Goal: Information Seeking & Learning: Learn about a topic

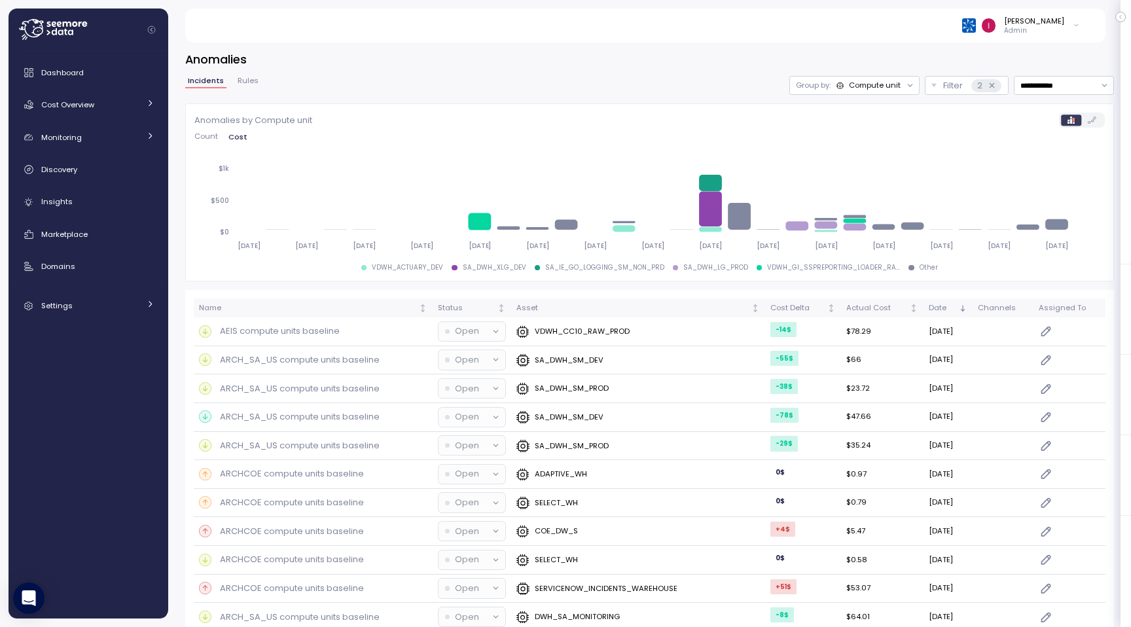
click at [215, 137] on span "Count" at bounding box center [206, 136] width 24 height 7
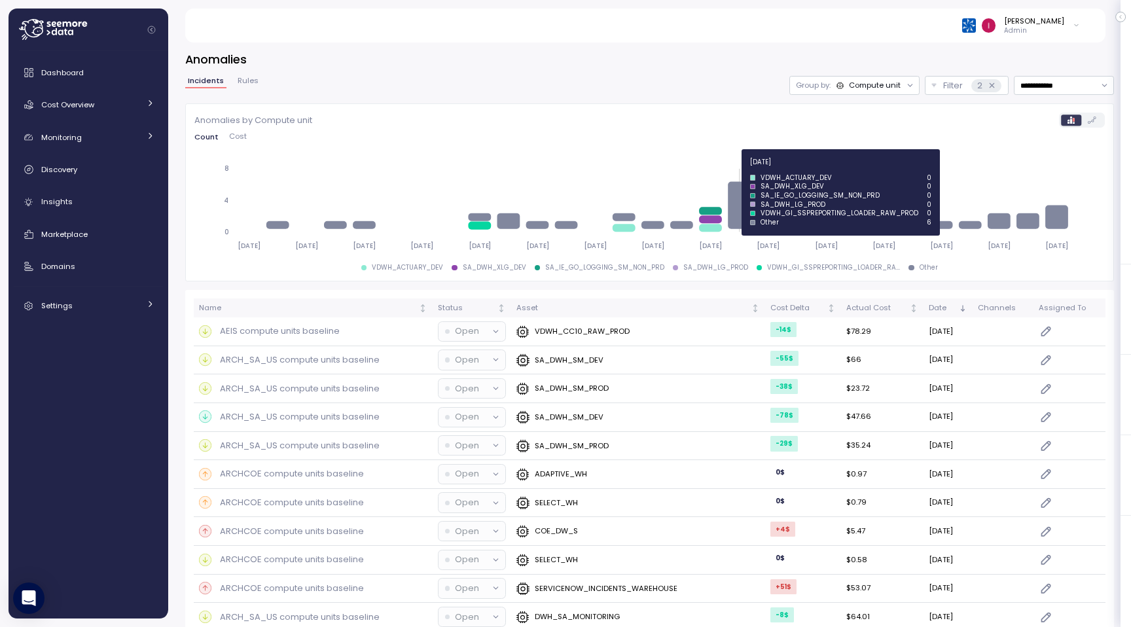
click at [741, 193] on icon at bounding box center [741, 205] width 23 height 48
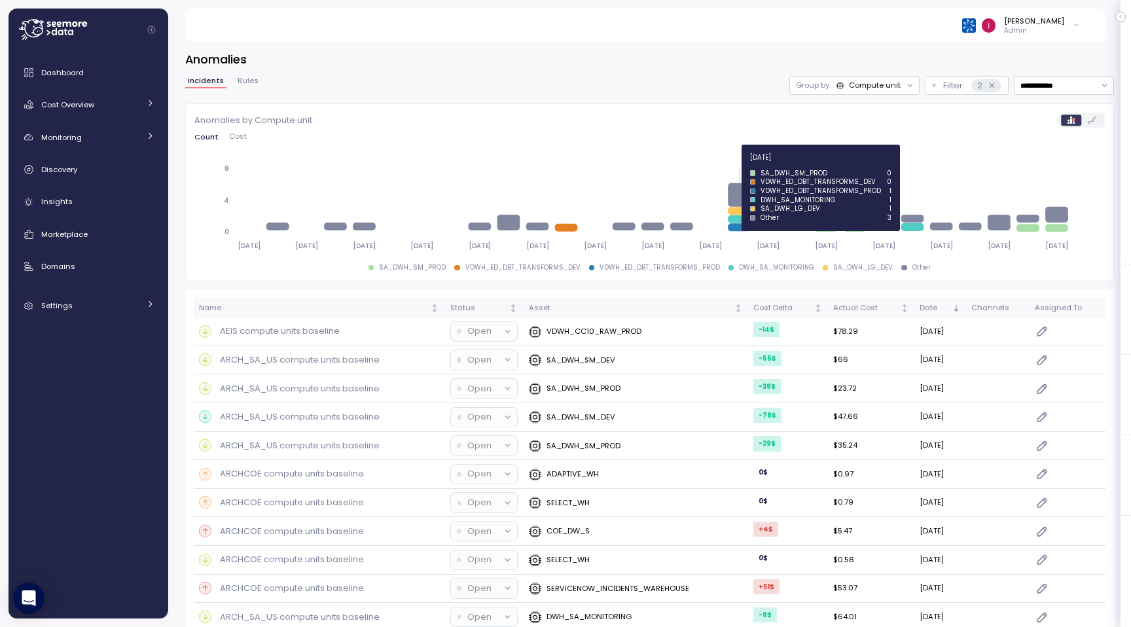
click at [744, 188] on icon at bounding box center [741, 195] width 23 height 24
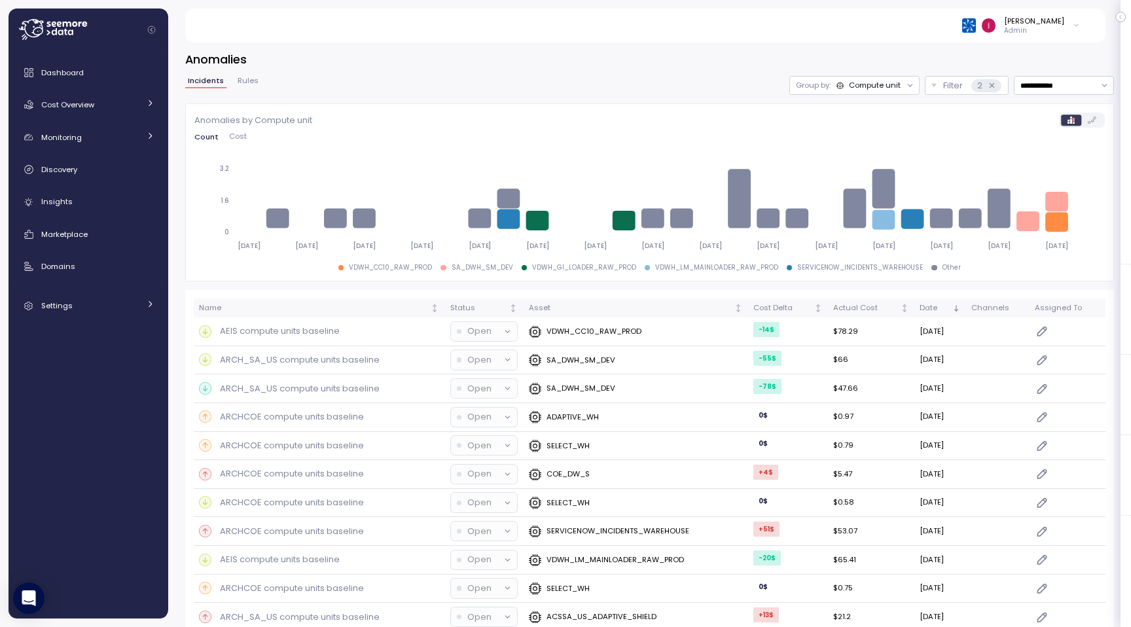
click at [873, 90] on div "Compute unit" at bounding box center [875, 85] width 52 height 10
click at [873, 115] on div "Account" at bounding box center [854, 114] width 79 height 16
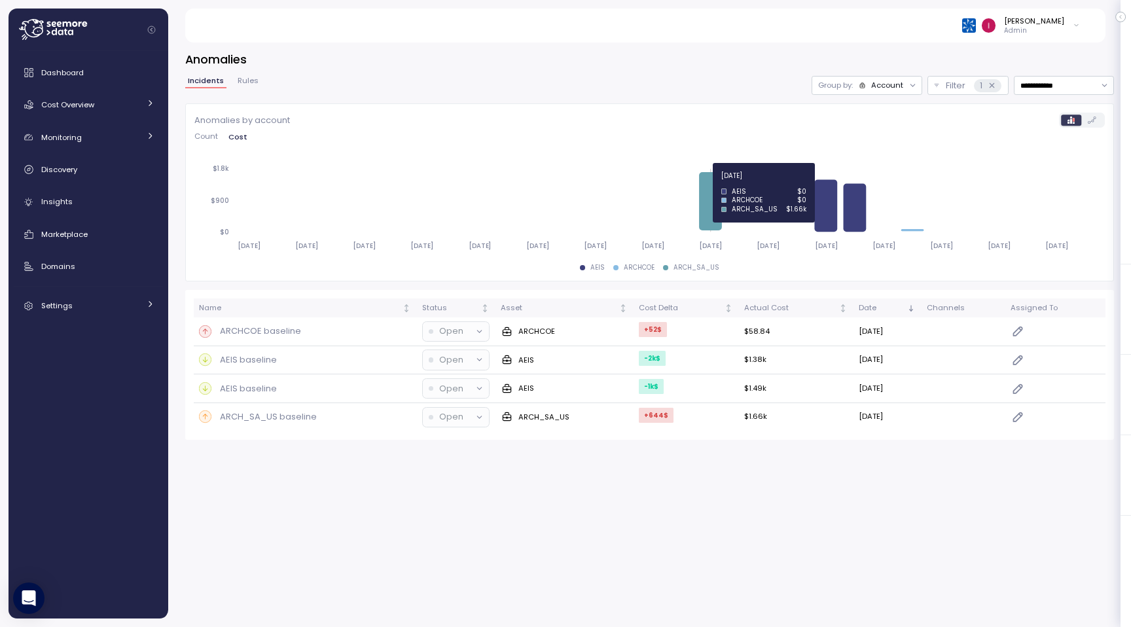
click at [712, 206] on icon at bounding box center [712, 201] width 23 height 58
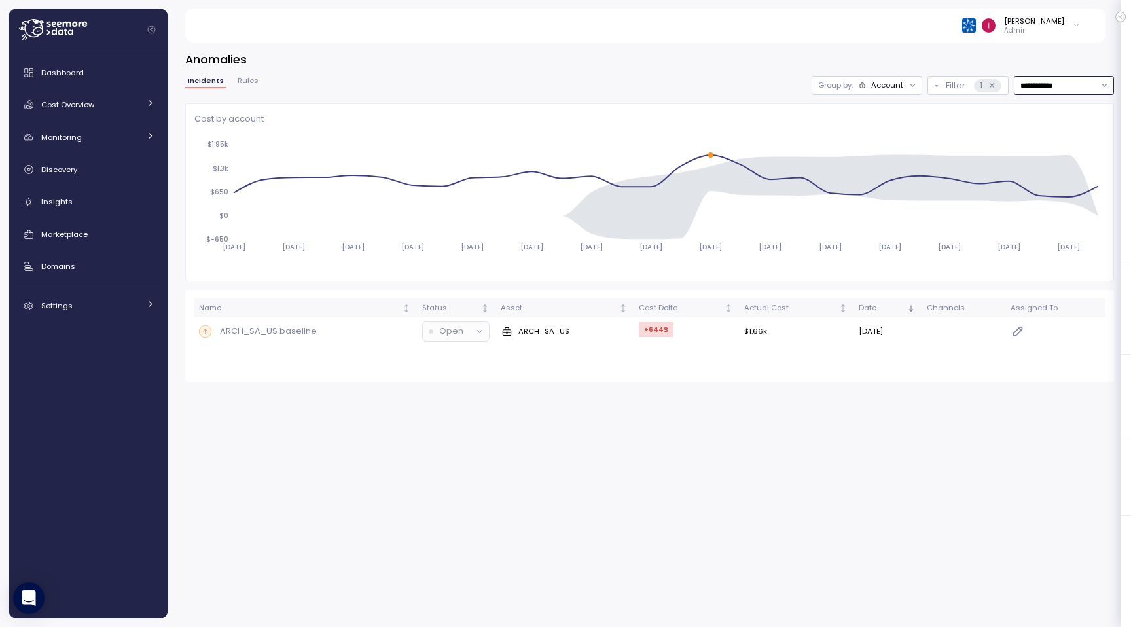
click at [1065, 87] on input "**********" at bounding box center [1064, 85] width 100 height 19
click at [1063, 163] on span "Last 14 days" at bounding box center [1044, 166] width 46 height 12
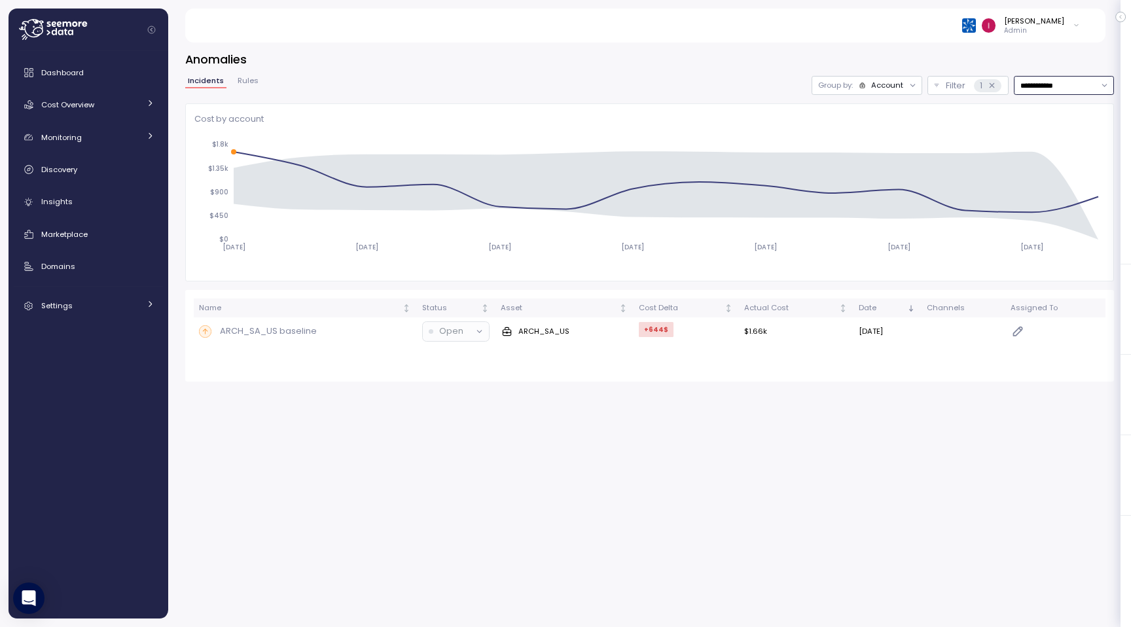
click at [895, 89] on div "Account" at bounding box center [887, 85] width 32 height 10
click at [882, 132] on p "Compute unit" at bounding box center [880, 136] width 52 height 10
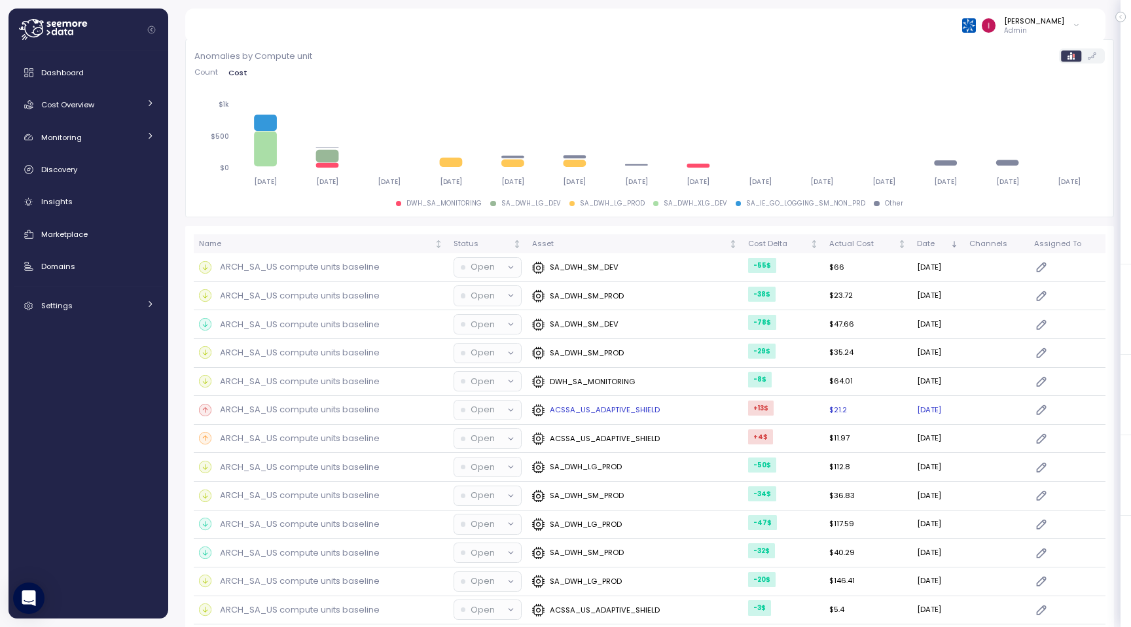
scroll to position [187, 0]
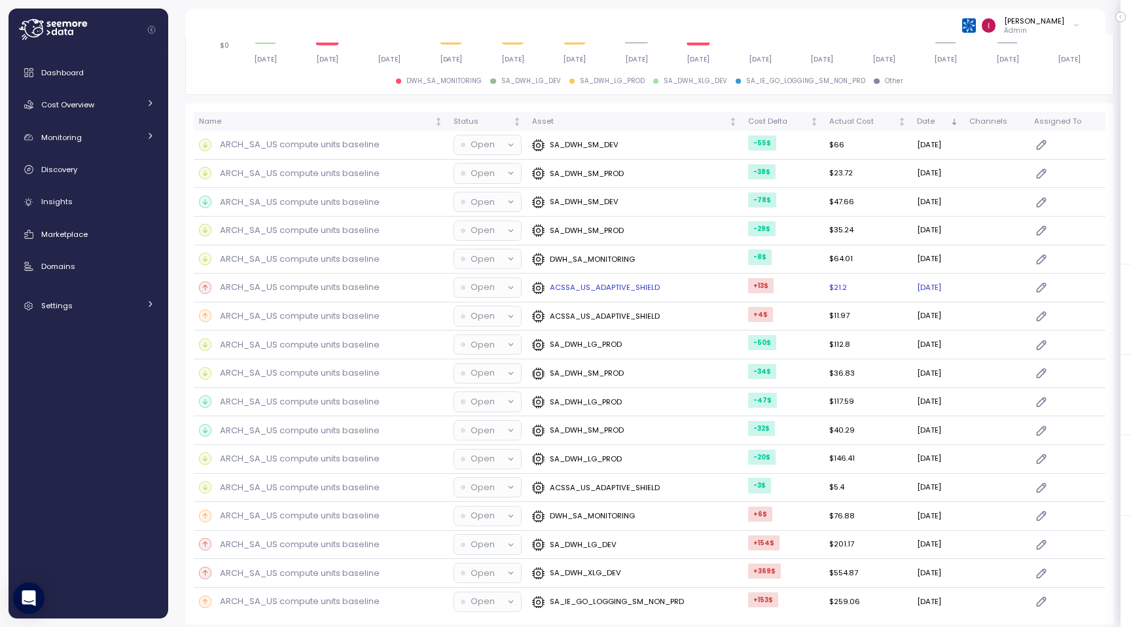
click at [323, 284] on p "ARCH_SA_US compute units baseline" at bounding box center [300, 287] width 160 height 13
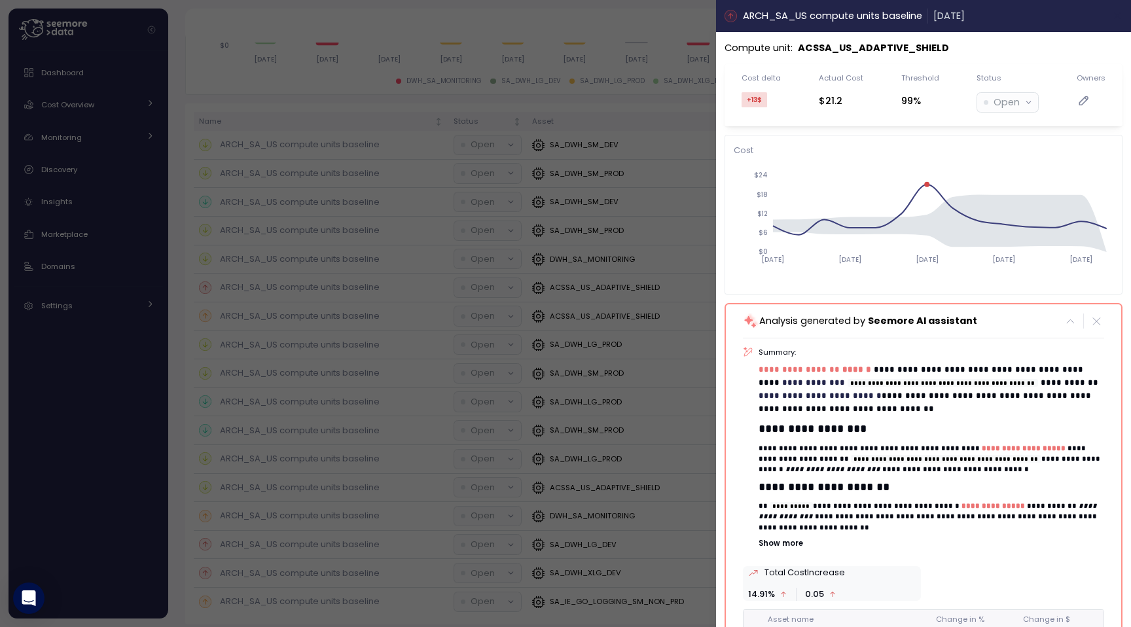
click at [1120, 18] on icon "button" at bounding box center [1118, 16] width 6 height 6
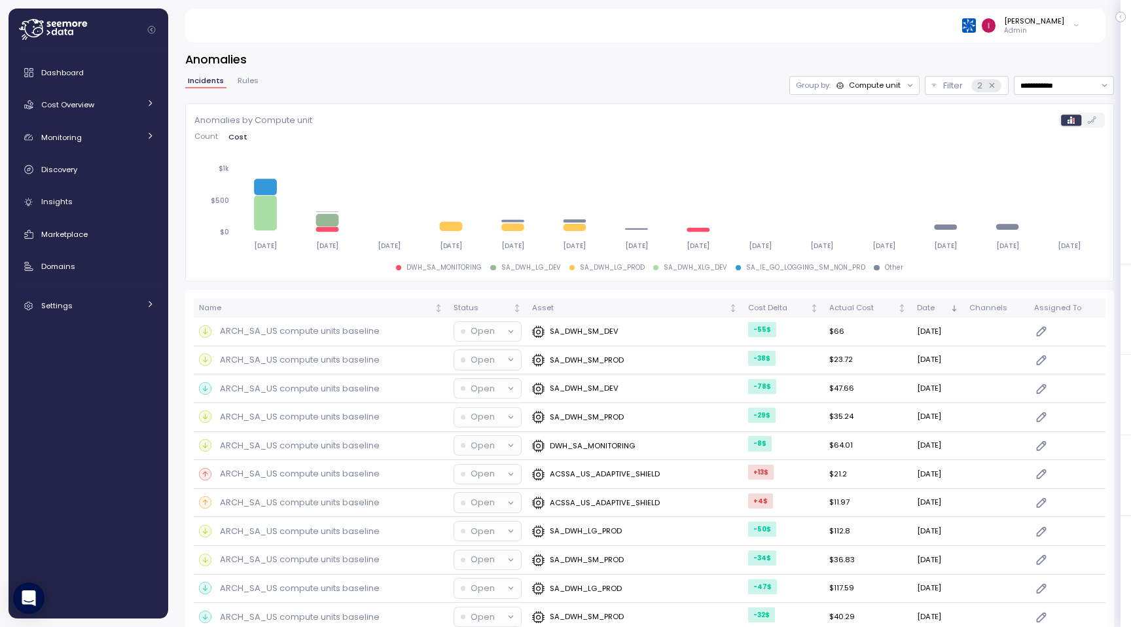
click at [455, 86] on div "**********" at bounding box center [649, 85] width 929 height 19
click at [591, 67] on h3 "Anomalies" at bounding box center [649, 59] width 929 height 16
click at [1069, 84] on input "**********" at bounding box center [1064, 85] width 100 height 19
click at [1042, 181] on span "Last 30 days" at bounding box center [1045, 184] width 48 height 12
type input "**********"
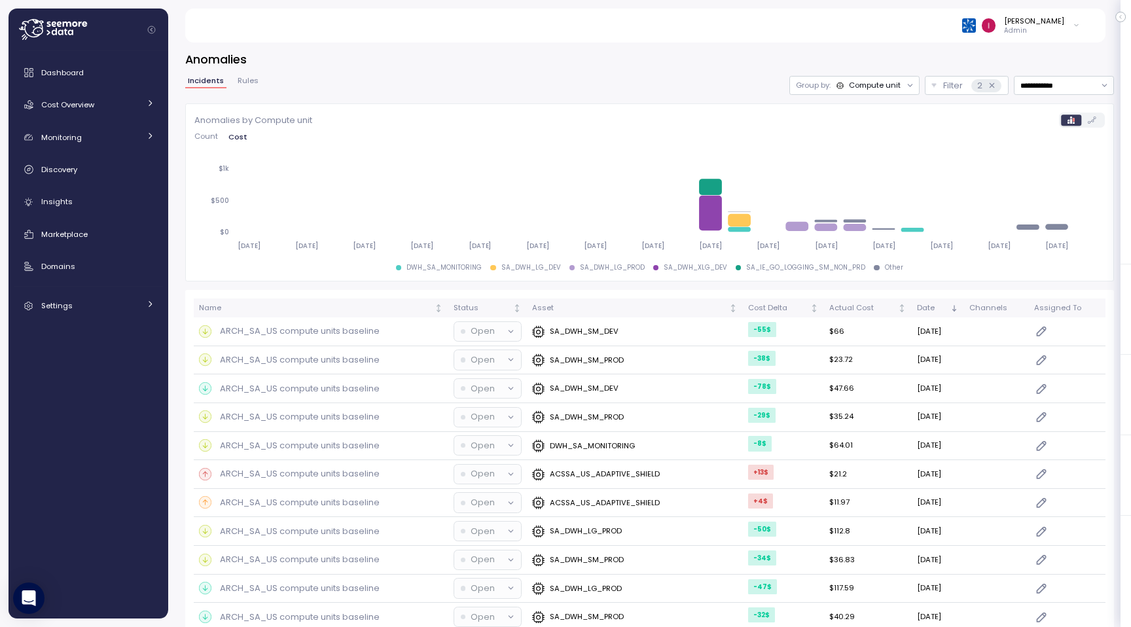
click at [244, 84] on span "Rules" at bounding box center [248, 80] width 21 height 7
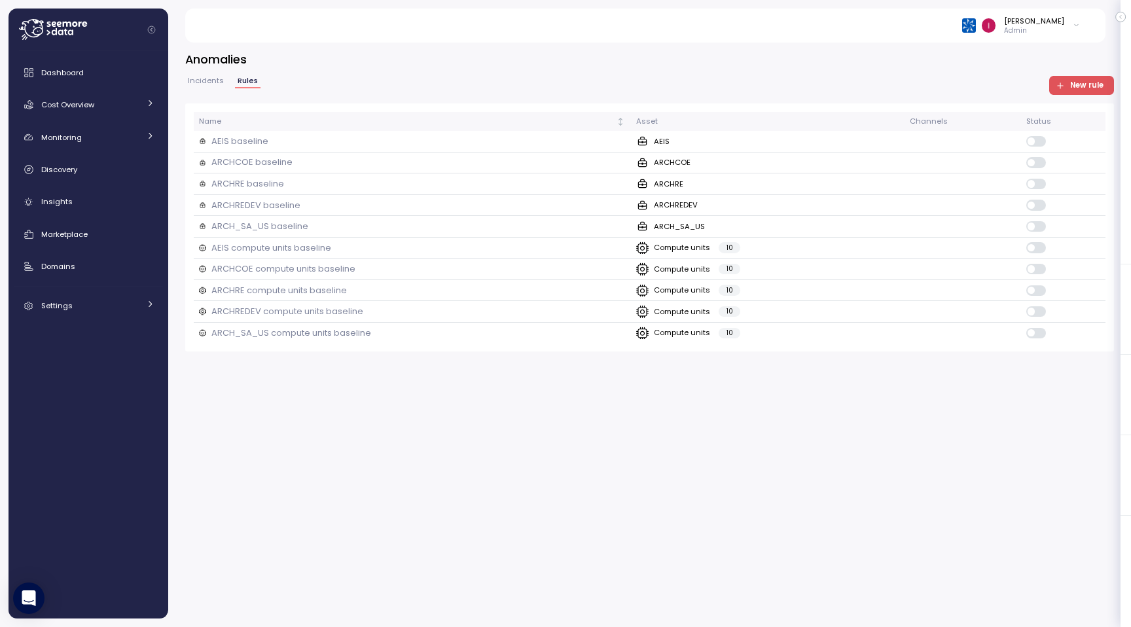
click at [213, 84] on span "Incidents" at bounding box center [206, 80] width 36 height 7
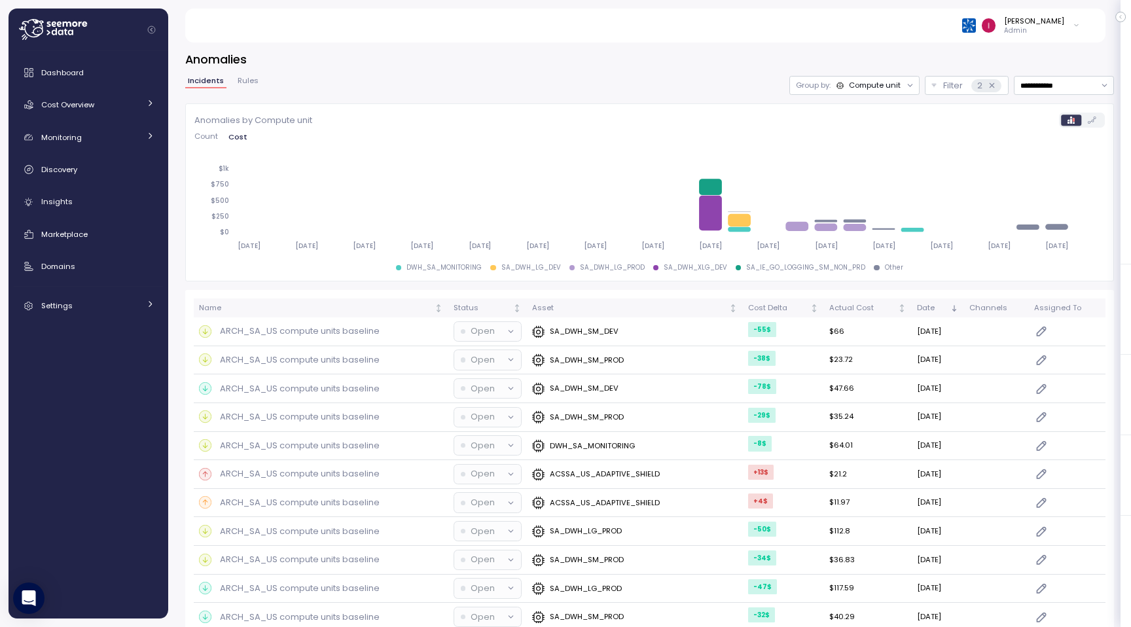
click at [248, 81] on span "Rules" at bounding box center [248, 80] width 21 height 7
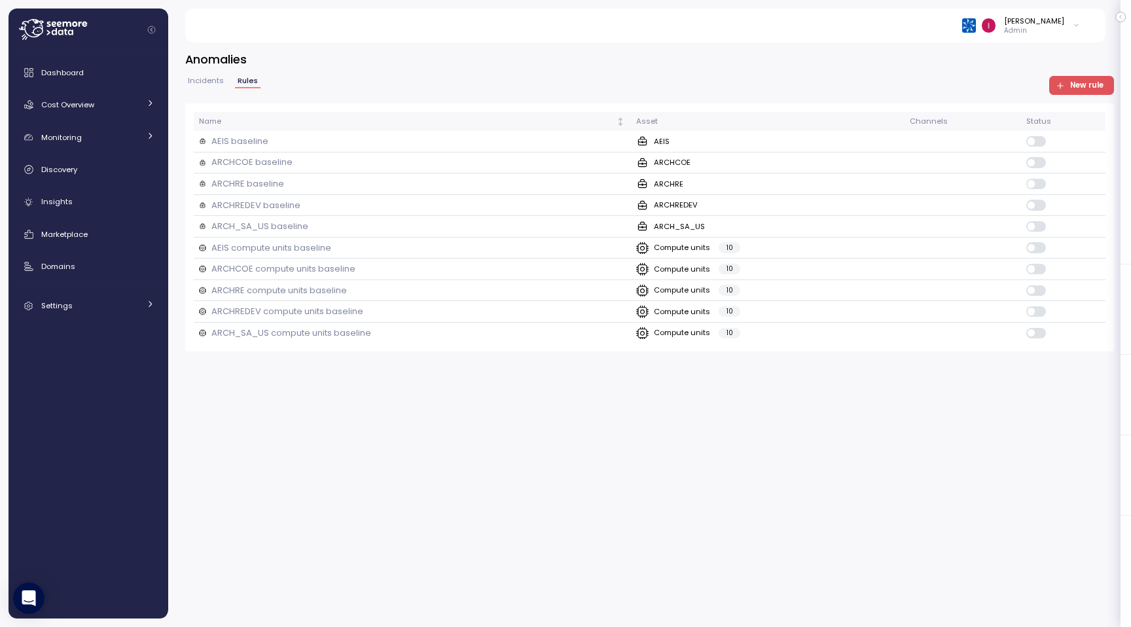
click at [207, 77] on span "Incidents" at bounding box center [206, 80] width 36 height 7
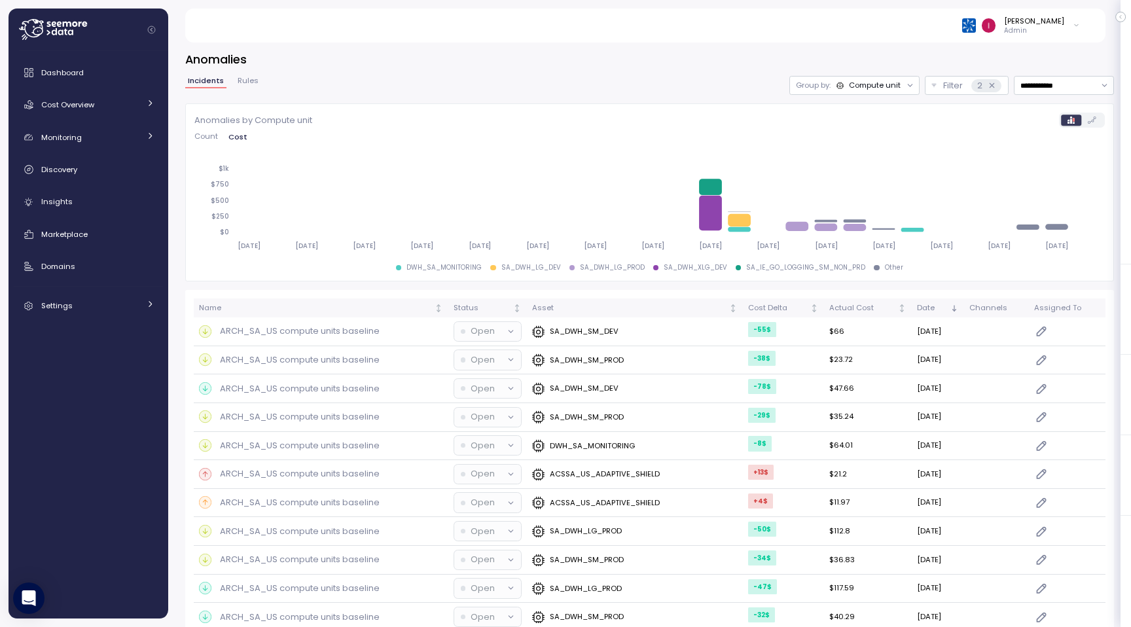
click at [246, 79] on span "Rules" at bounding box center [248, 80] width 21 height 7
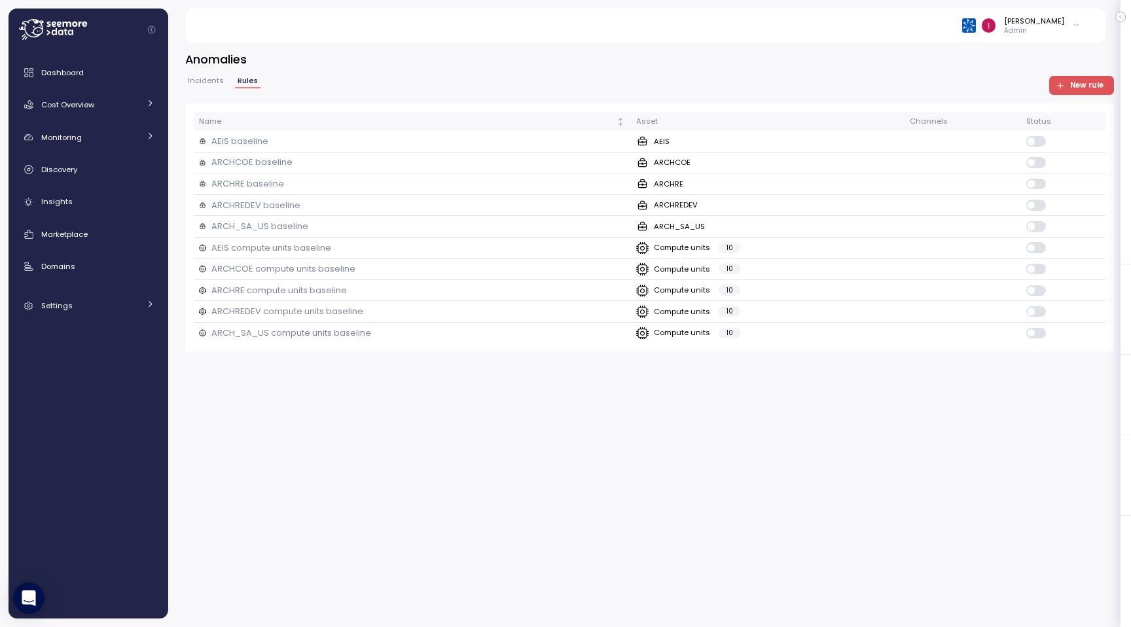
click at [212, 79] on span "Incidents" at bounding box center [206, 80] width 36 height 7
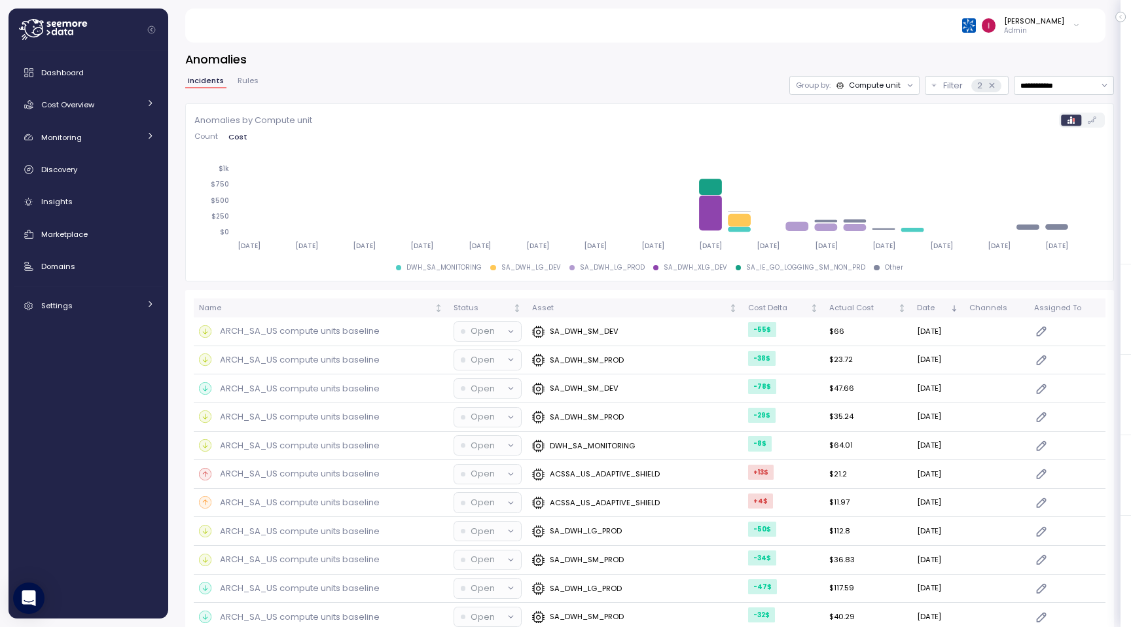
click at [874, 268] on div at bounding box center [876, 267] width 5 height 5
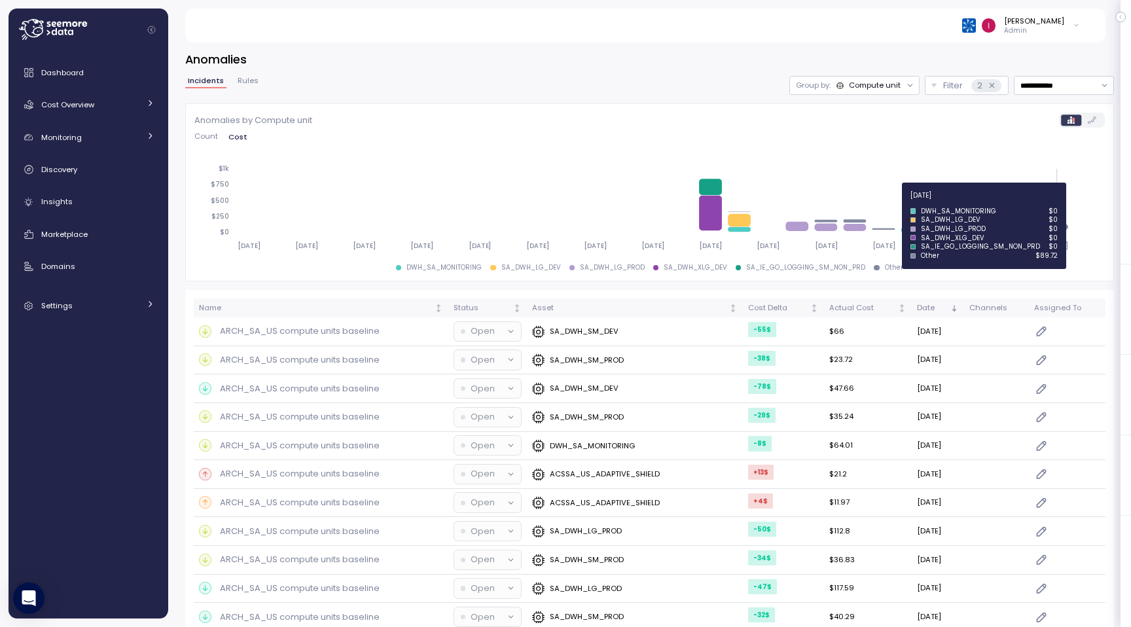
click at [1065, 226] on icon at bounding box center [1060, 227] width 23 height 6
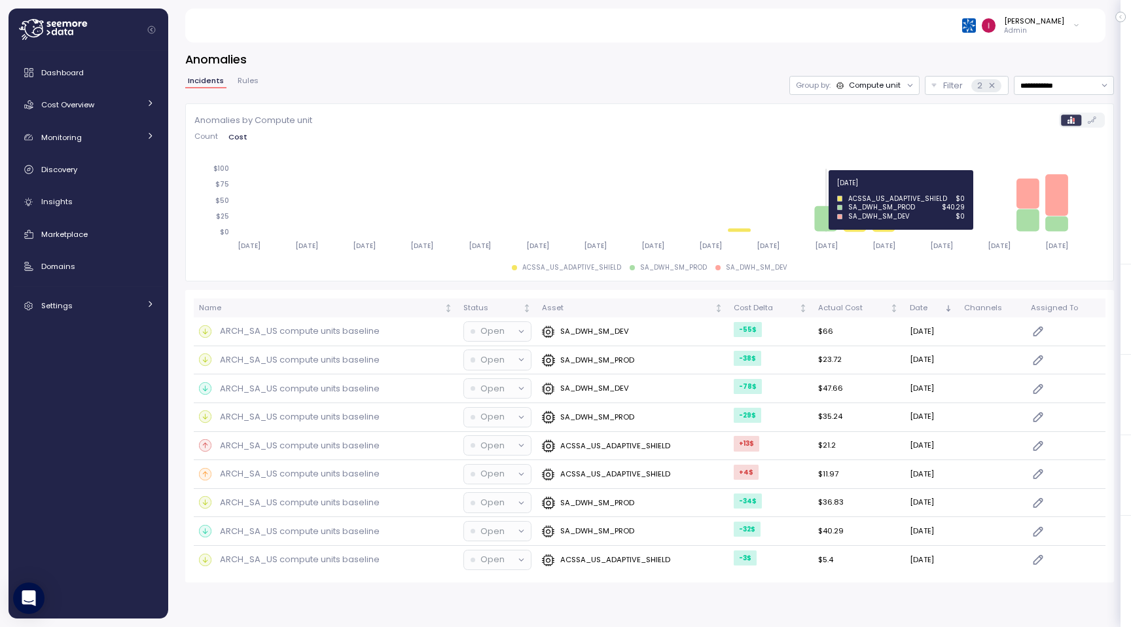
click at [828, 213] on icon at bounding box center [828, 219] width 23 height 26
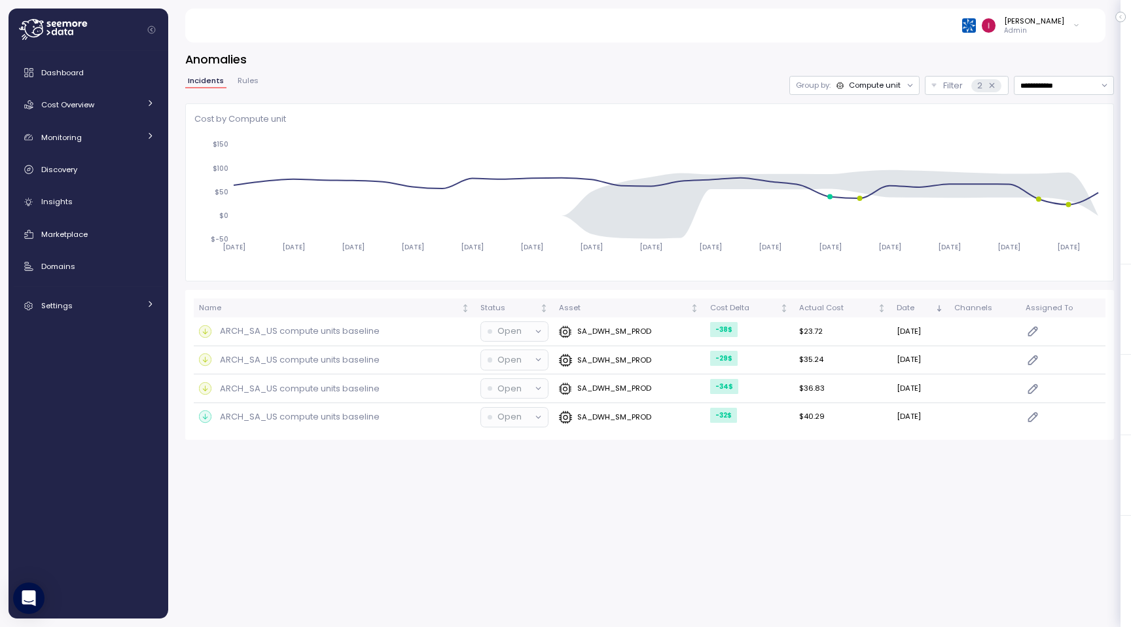
click at [249, 82] on span "Rules" at bounding box center [248, 80] width 21 height 7
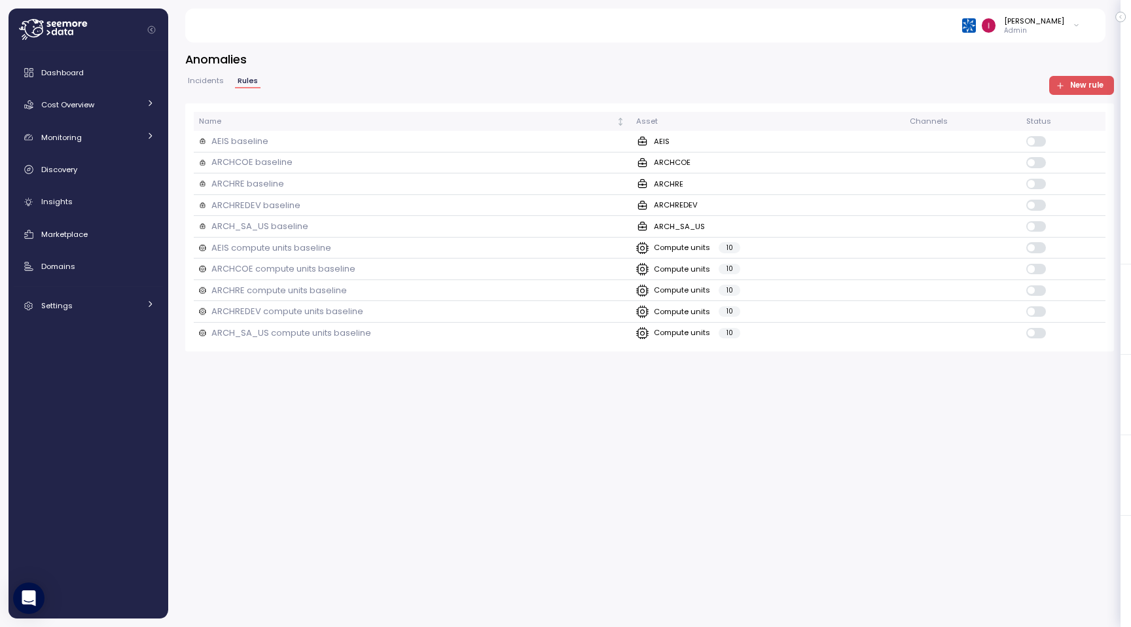
click at [202, 79] on span "Incidents" at bounding box center [206, 80] width 36 height 7
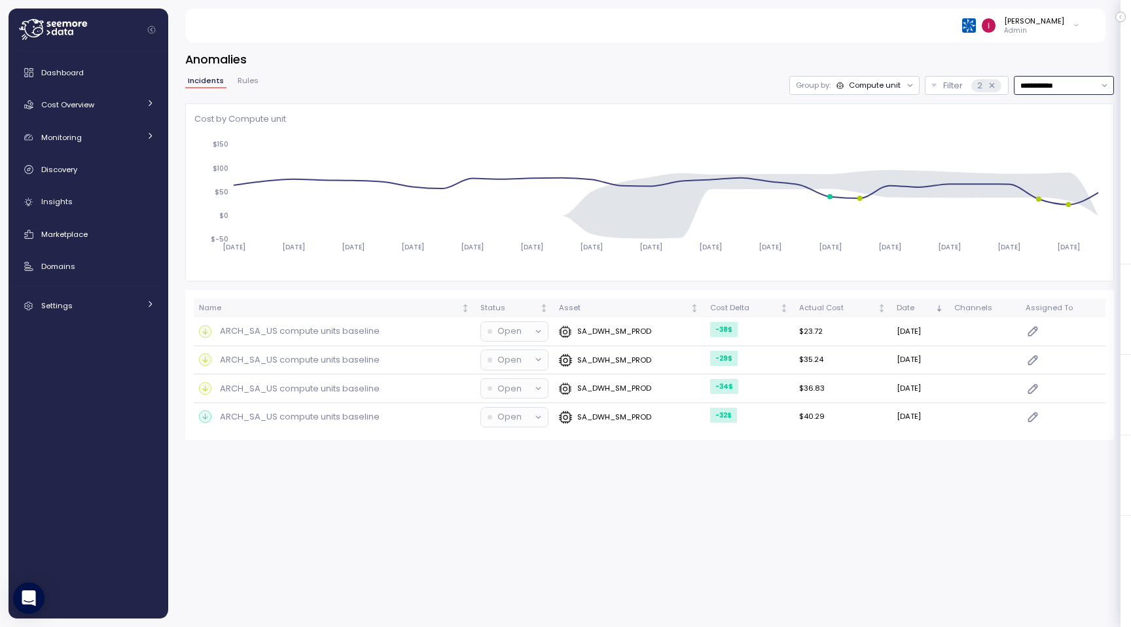
click at [1059, 84] on input "**********" at bounding box center [1064, 85] width 100 height 19
click at [1047, 159] on div "Last 14 days" at bounding box center [1064, 166] width 96 height 18
type input "**********"
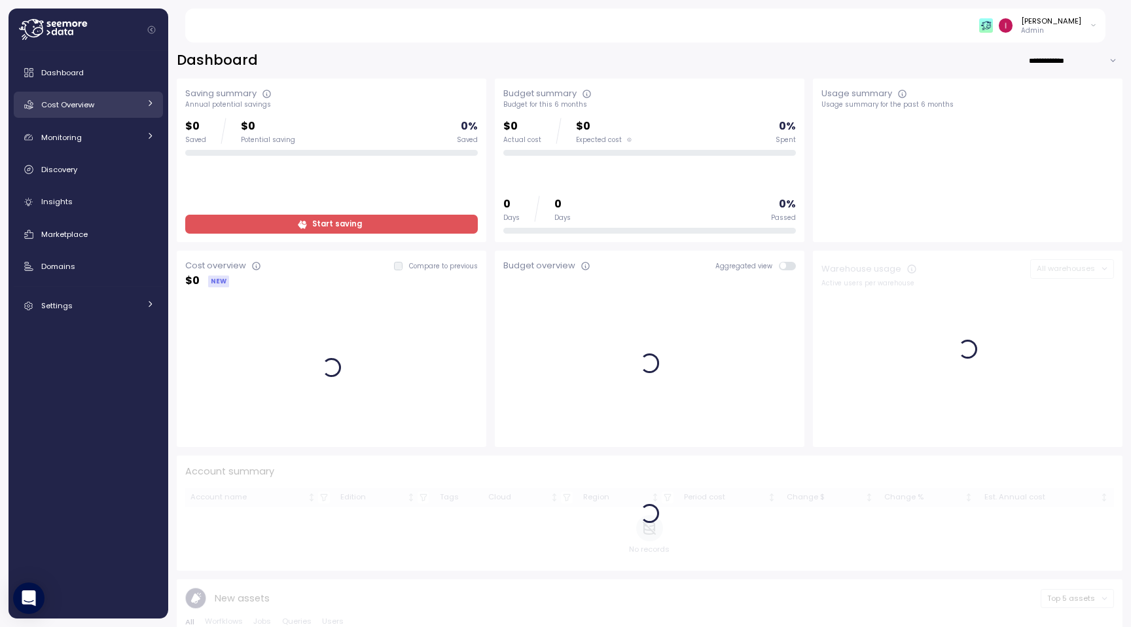
click at [114, 111] on div "Cost Overview" at bounding box center [90, 104] width 98 height 13
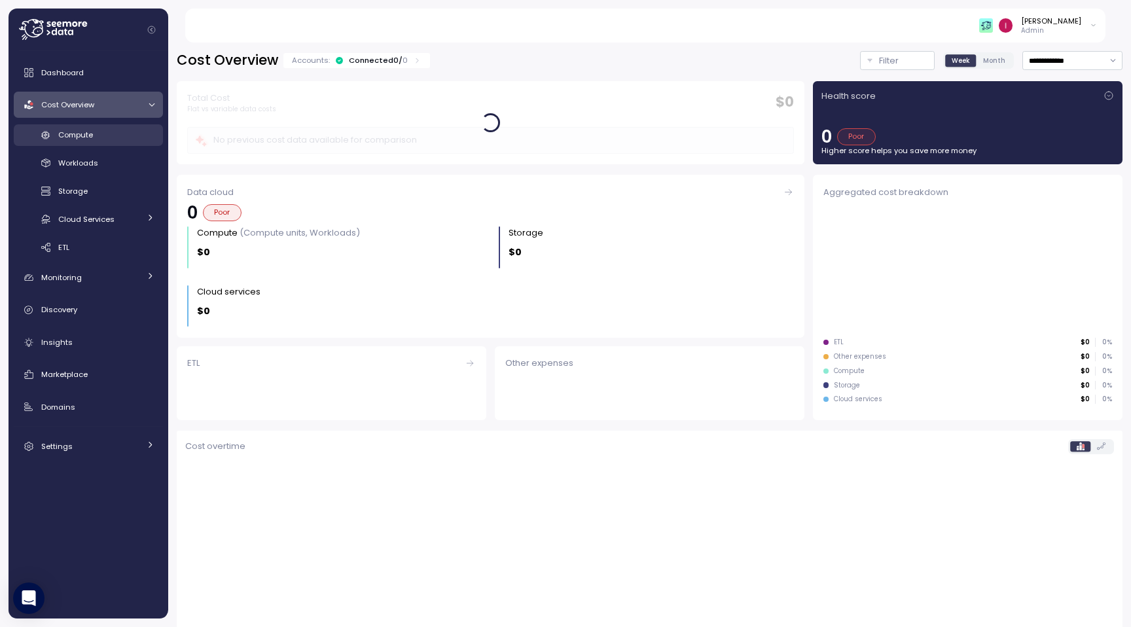
click at [109, 145] on link "Compute" at bounding box center [88, 135] width 149 height 22
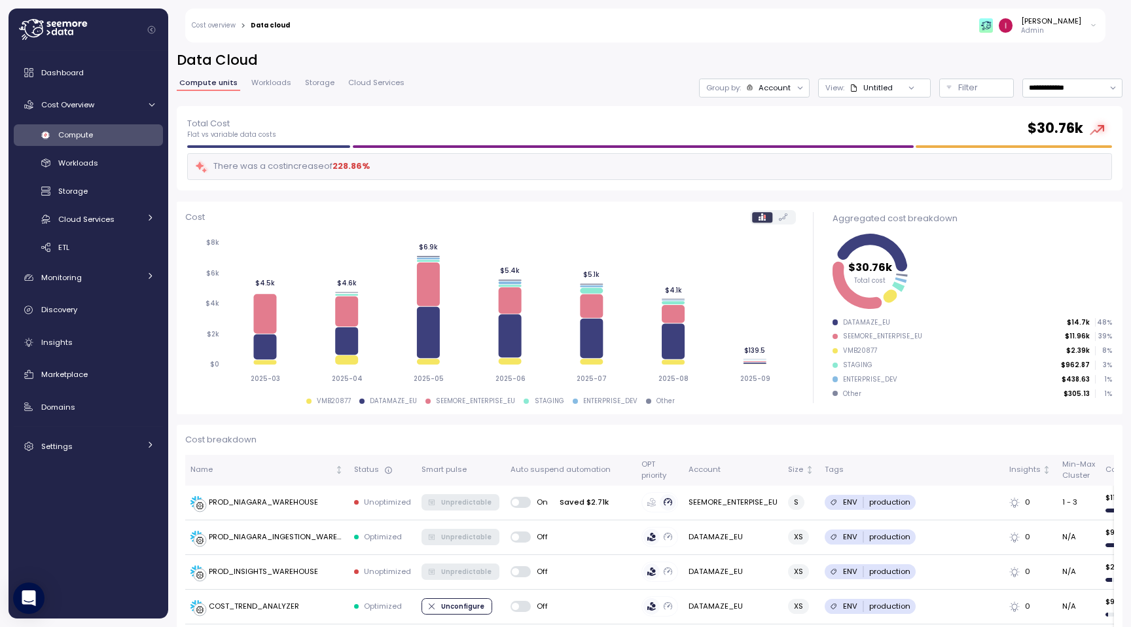
click at [846, 395] on div "Other" at bounding box center [852, 394] width 18 height 9
click at [839, 395] on div "Other" at bounding box center [847, 394] width 29 height 9
click at [904, 274] on icon at bounding box center [901, 275] width 11 height 3
click at [903, 276] on icon "$30.76k Total cost" at bounding box center [973, 271] width 280 height 82
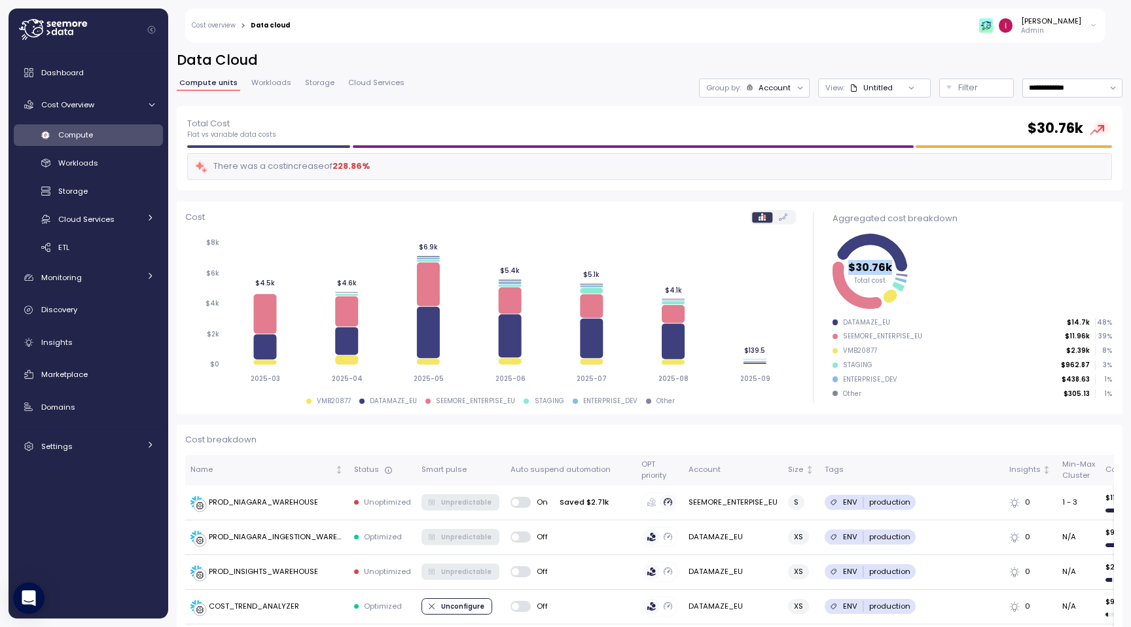
click at [903, 276] on icon "$30.76k Total cost" at bounding box center [973, 271] width 280 height 82
click at [908, 273] on icon "$30.76k Total cost" at bounding box center [973, 271] width 280 height 82
click at [883, 238] on icon at bounding box center [873, 252] width 70 height 37
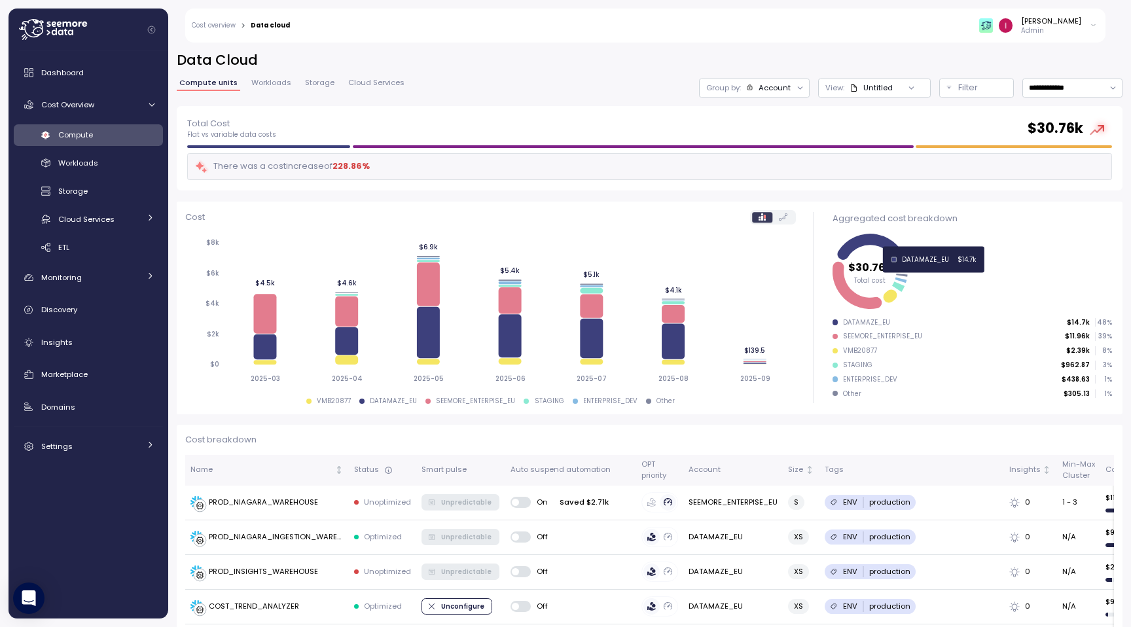
click at [883, 238] on icon at bounding box center [873, 252] width 70 height 37
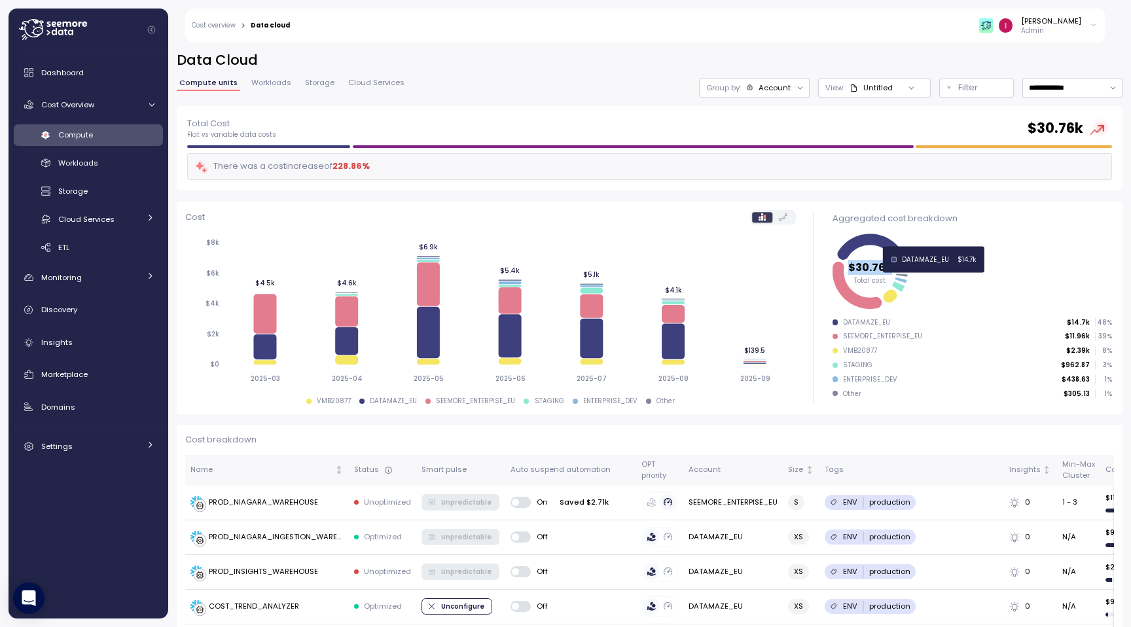
click at [883, 238] on icon at bounding box center [873, 252] width 70 height 37
click at [854, 299] on icon at bounding box center [857, 285] width 49 height 47
click at [857, 299] on icon at bounding box center [857, 285] width 49 height 47
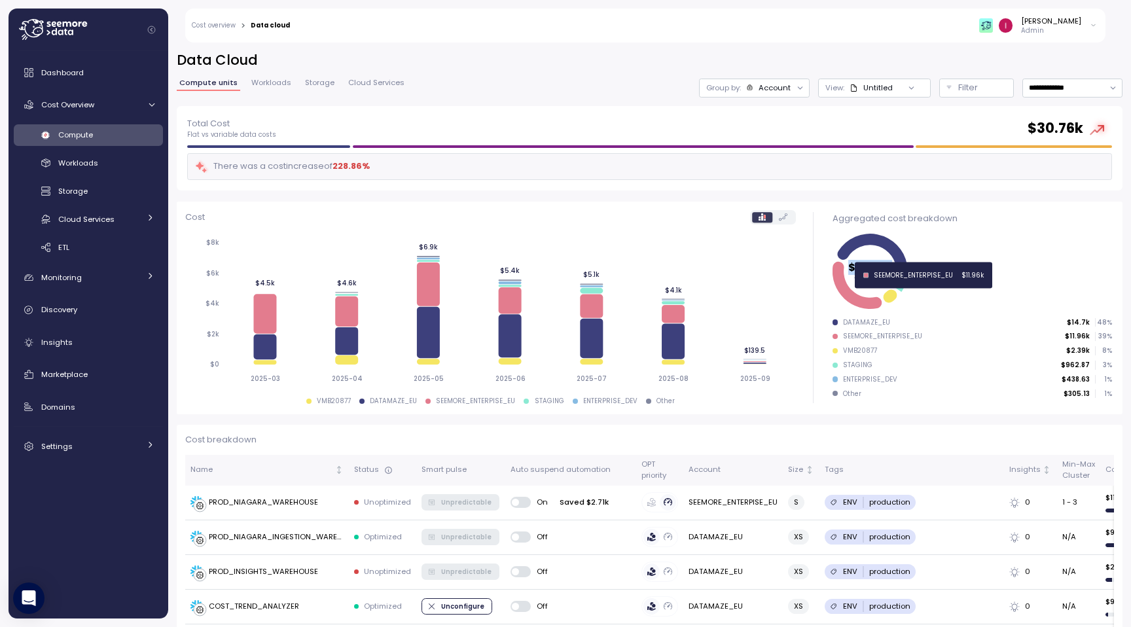
click at [857, 299] on icon at bounding box center [857, 285] width 49 height 47
click at [913, 290] on icon "$30.76k Total cost" at bounding box center [973, 271] width 280 height 82
click at [905, 275] on icon at bounding box center [901, 275] width 11 height 3
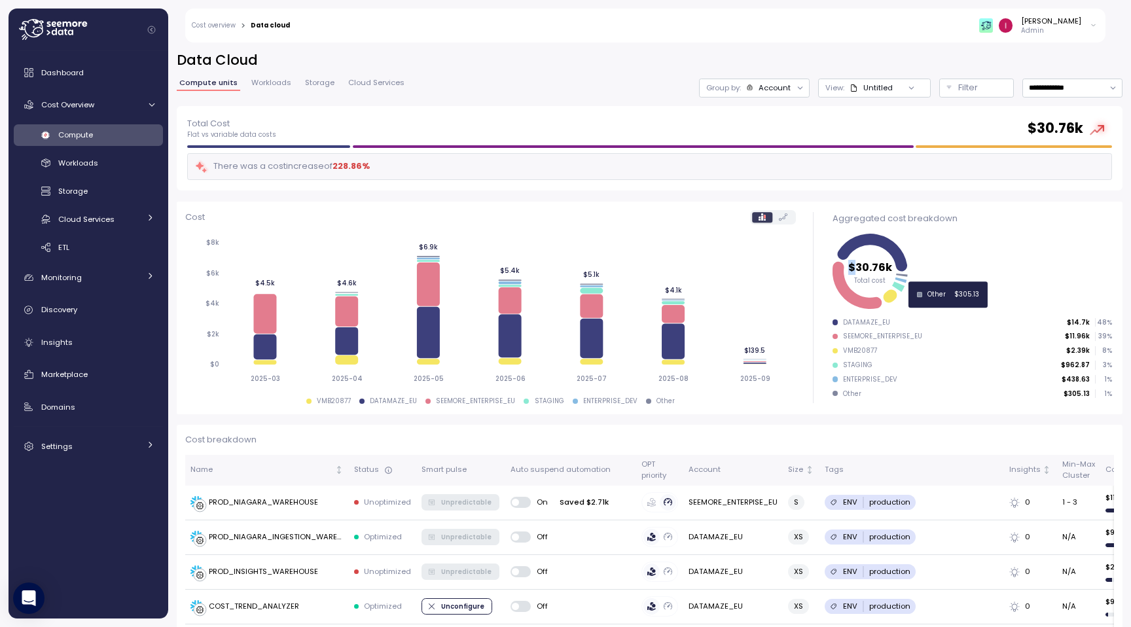
click at [905, 275] on icon at bounding box center [901, 275] width 11 height 3
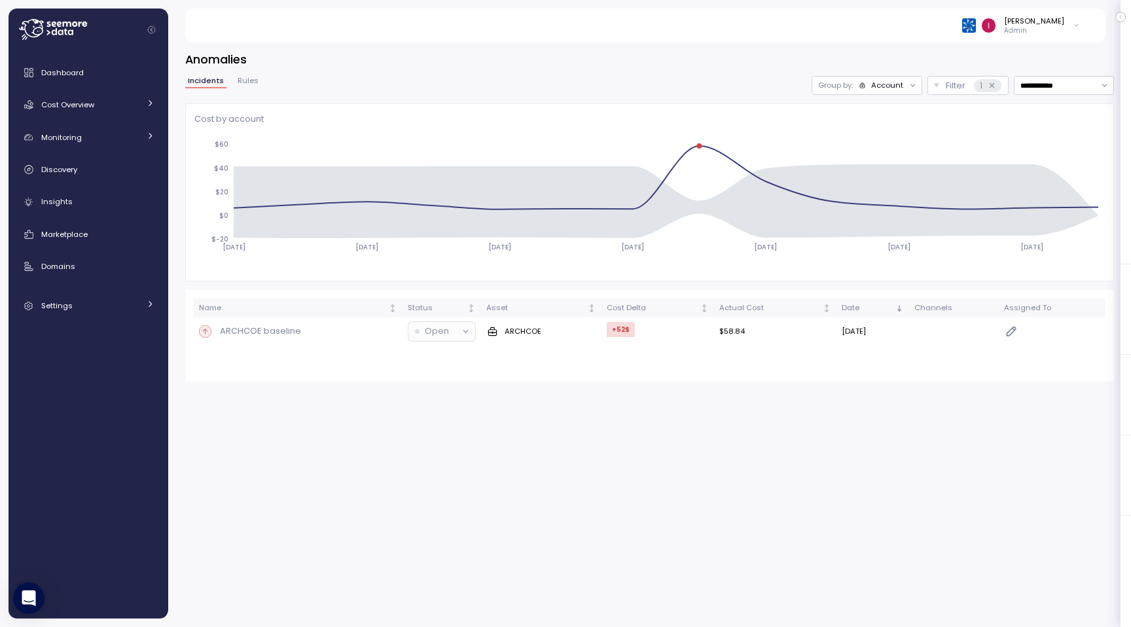
click at [903, 76] on div "Group by: Account" at bounding box center [867, 85] width 111 height 19
click at [879, 132] on p "Compute unit" at bounding box center [880, 136] width 52 height 10
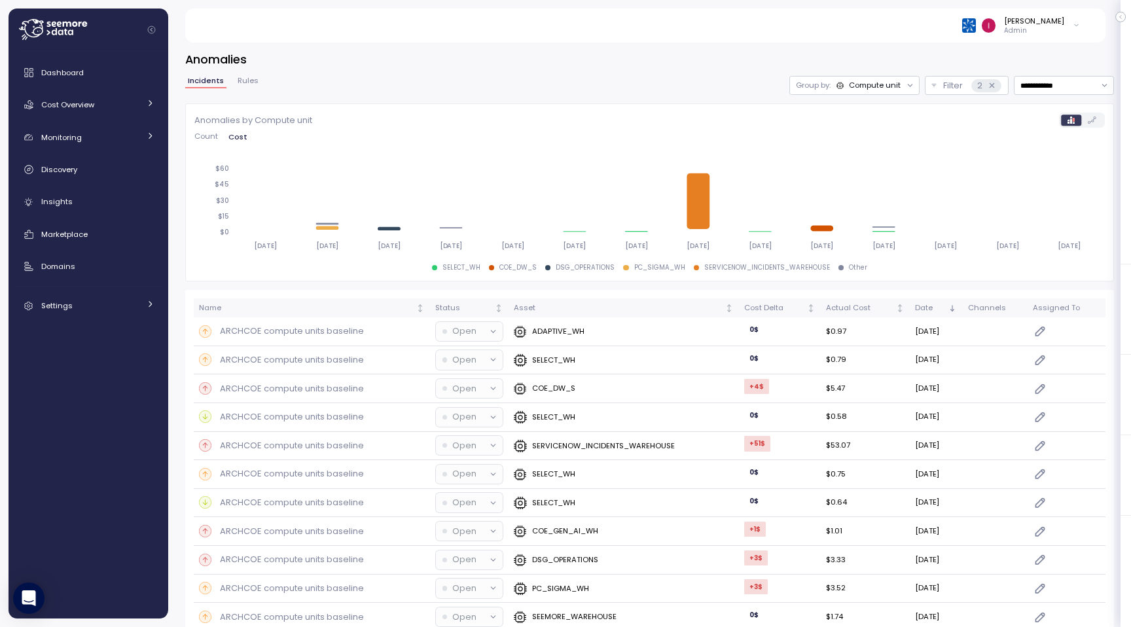
click at [208, 135] on span "Count" at bounding box center [206, 136] width 24 height 7
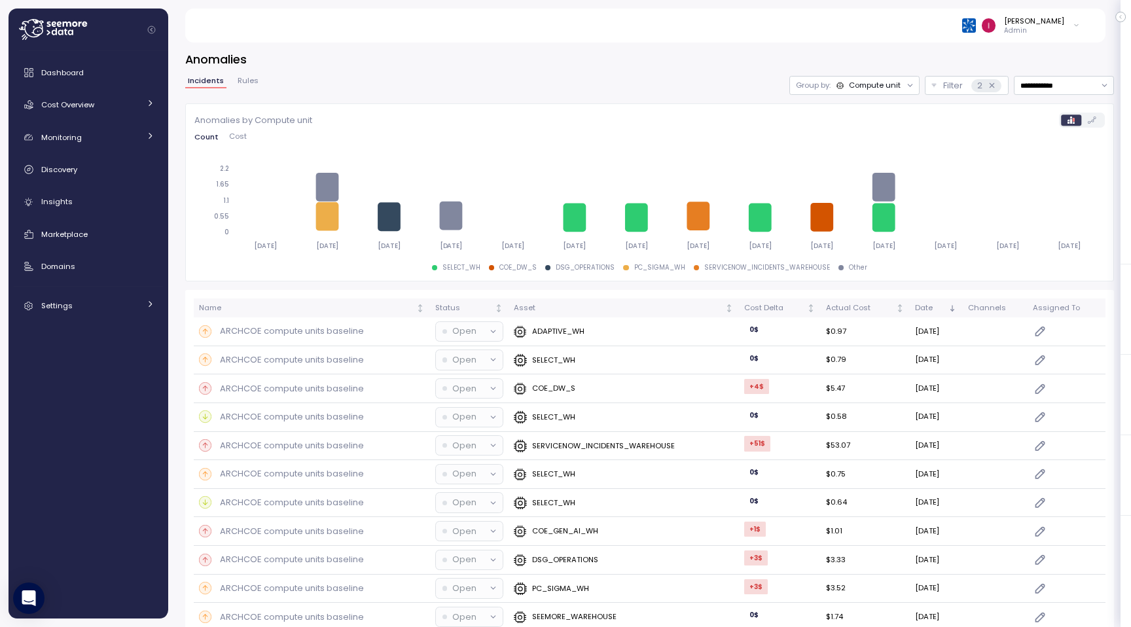
click at [232, 134] on span "Cost" at bounding box center [238, 136] width 18 height 7
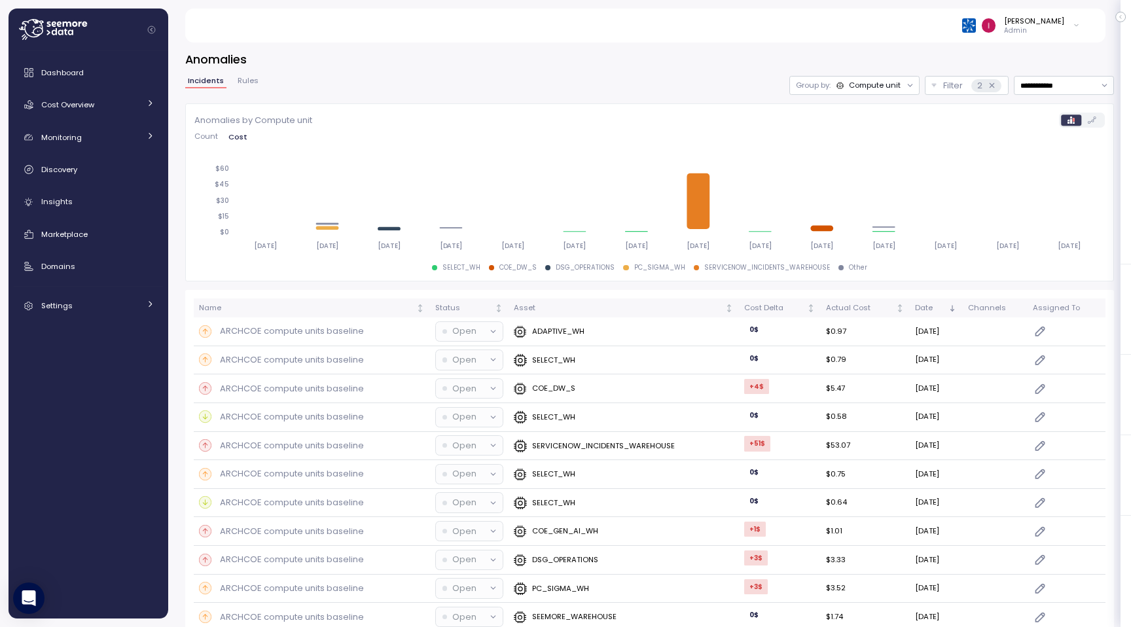
click at [189, 136] on div "Anomalies by Compute unit Count Cost 2025-08-19 2025-08-20 2025-08-21 2025-08-2…" at bounding box center [649, 192] width 929 height 178
click at [203, 133] on span "Count" at bounding box center [206, 136] width 24 height 7
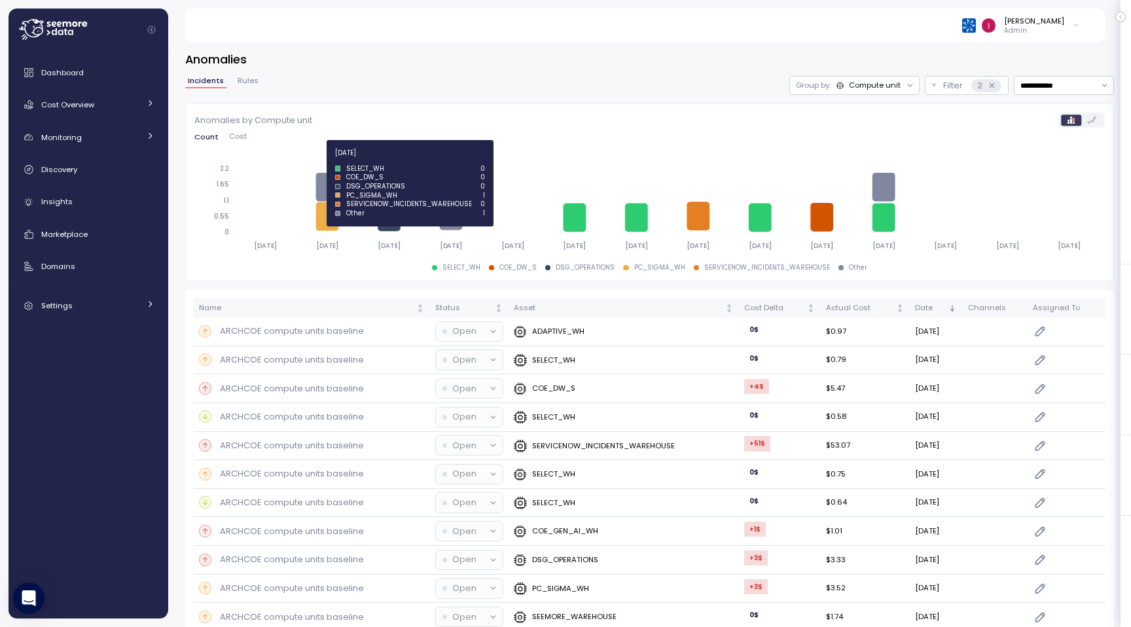
click at [325, 183] on icon at bounding box center [327, 187] width 23 height 29
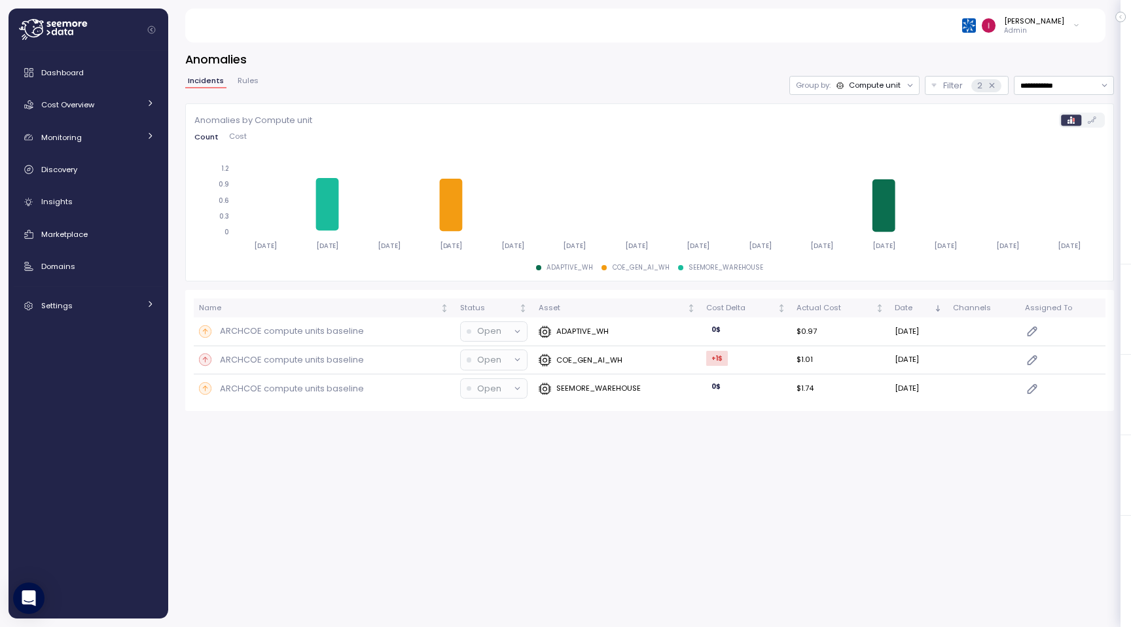
click at [234, 136] on span "Cost" at bounding box center [238, 136] width 18 height 7
click at [210, 137] on span "Count" at bounding box center [206, 136] width 24 height 7
click at [244, 134] on span "Cost" at bounding box center [238, 136] width 18 height 7
click at [187, 138] on div "Anomalies by Compute unit Count Cost 2025-08-19 2025-08-20 2025-08-21 2025-08-2…" at bounding box center [649, 192] width 929 height 178
click at [205, 138] on span "Count" at bounding box center [206, 136] width 24 height 7
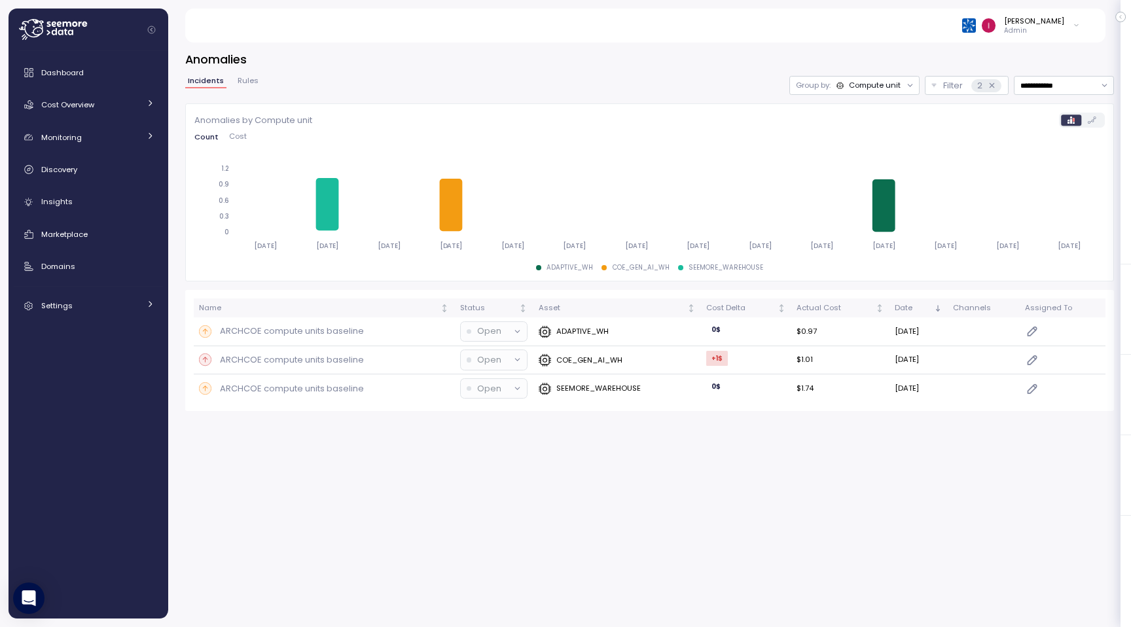
click at [238, 135] on span "Cost" at bounding box center [238, 136] width 18 height 7
click at [196, 139] on span "Count" at bounding box center [206, 136] width 24 height 7
click at [226, 137] on button "Cost" at bounding box center [238, 137] width 28 height 9
click at [213, 138] on span "Count" at bounding box center [206, 136] width 24 height 7
click at [217, 137] on span "Count" at bounding box center [206, 136] width 24 height 7
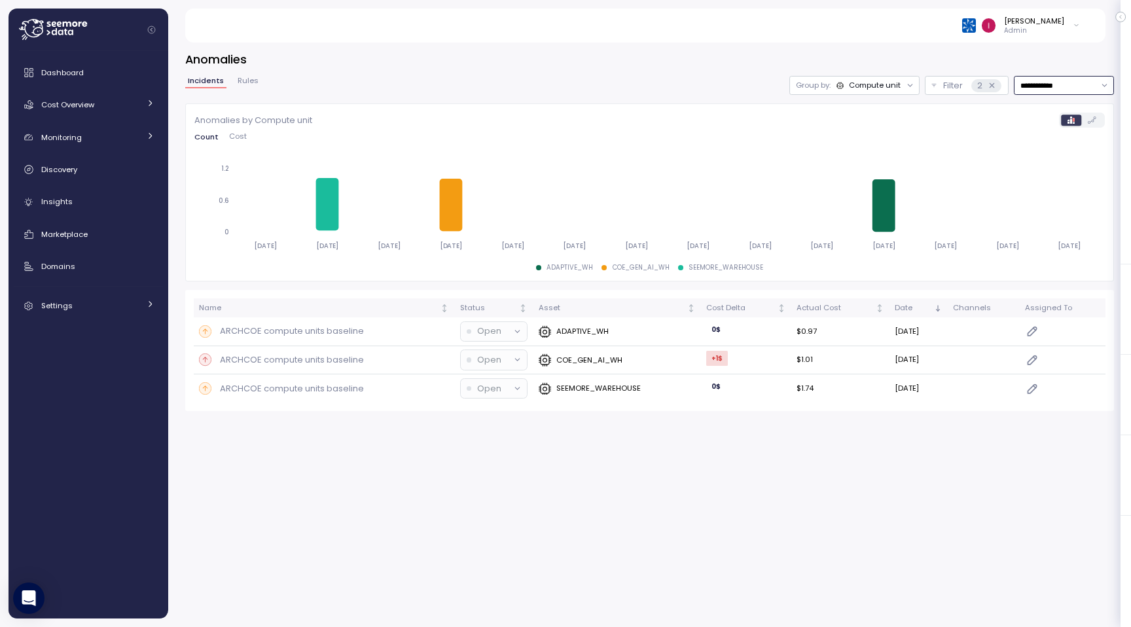
click at [1082, 92] on input "**********" at bounding box center [1064, 85] width 100 height 19
click at [1041, 178] on span "Last 30 days" at bounding box center [1045, 184] width 48 height 12
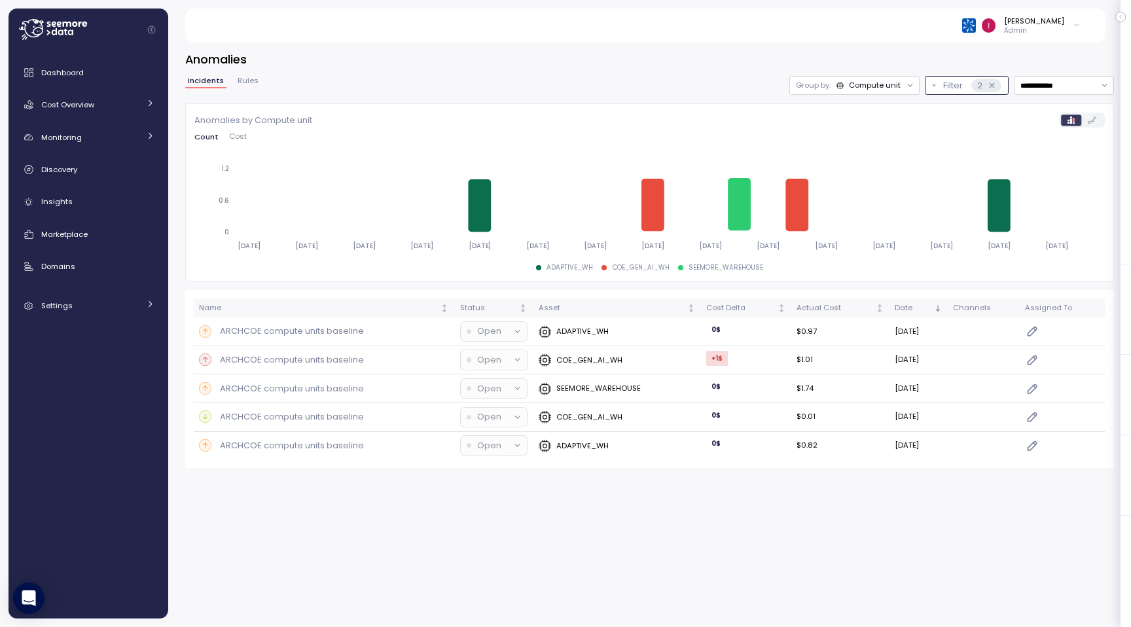
click at [993, 86] on icon at bounding box center [992, 85] width 9 height 9
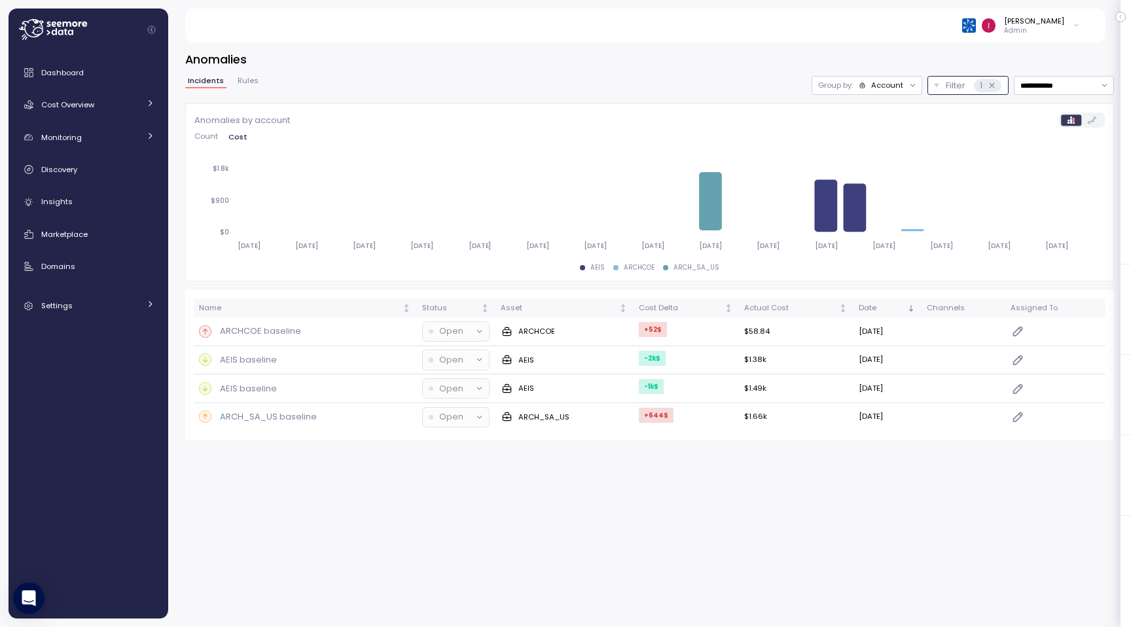
click at [875, 90] on div "Account" at bounding box center [887, 85] width 32 height 10
click at [870, 138] on p "Compute unit" at bounding box center [880, 136] width 52 height 10
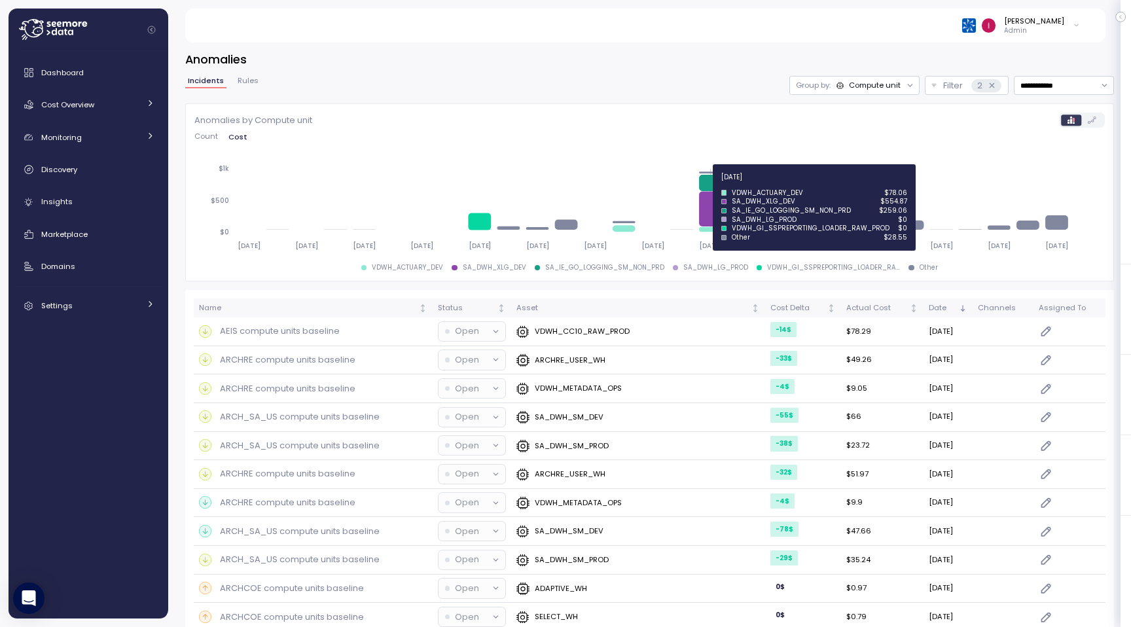
click at [706, 208] on icon at bounding box center [712, 208] width 23 height 35
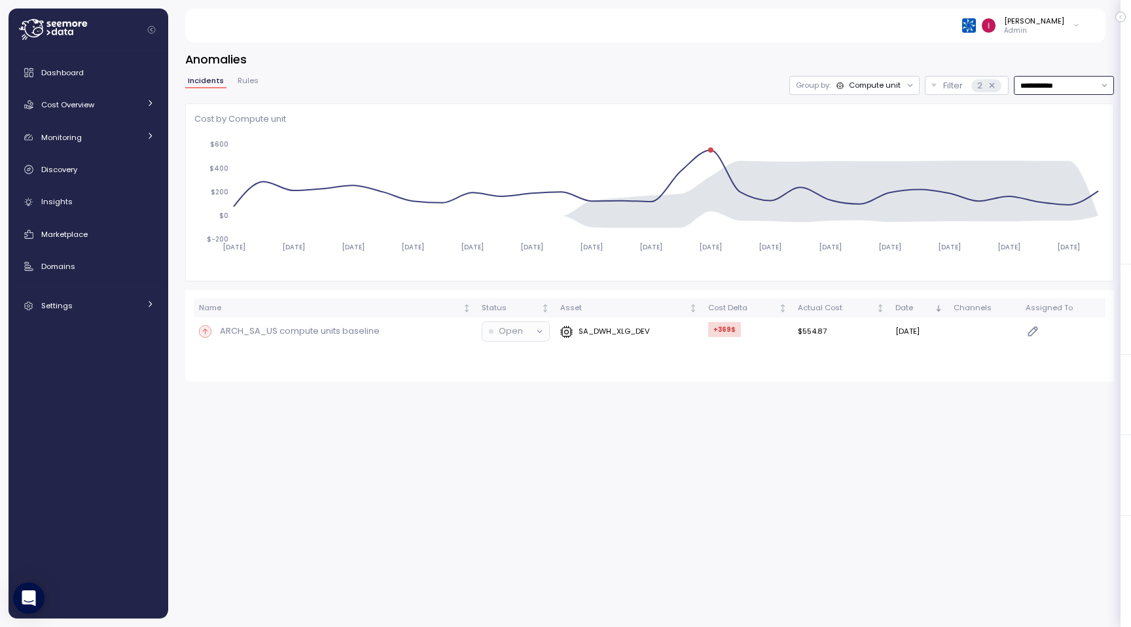
click at [1068, 86] on input "**********" at bounding box center [1064, 85] width 100 height 19
click at [1038, 160] on span "Last 14 days" at bounding box center [1044, 166] width 46 height 12
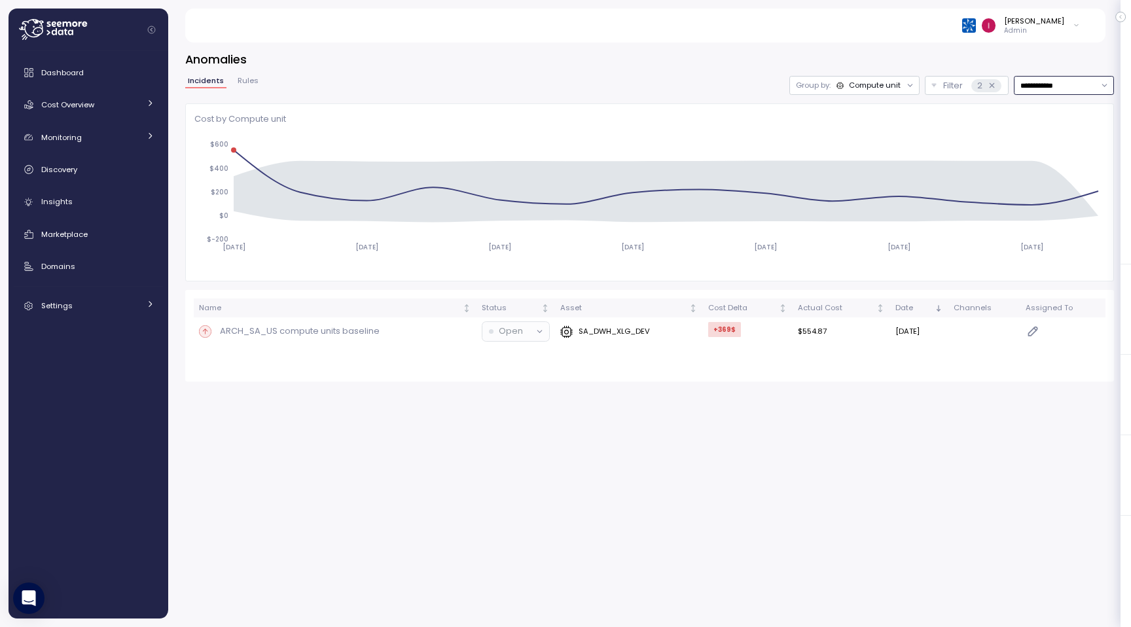
click at [1081, 89] on input "**********" at bounding box center [1064, 85] width 100 height 19
click at [1047, 151] on span "Last 7 days" at bounding box center [1042, 148] width 43 height 12
type input "**********"
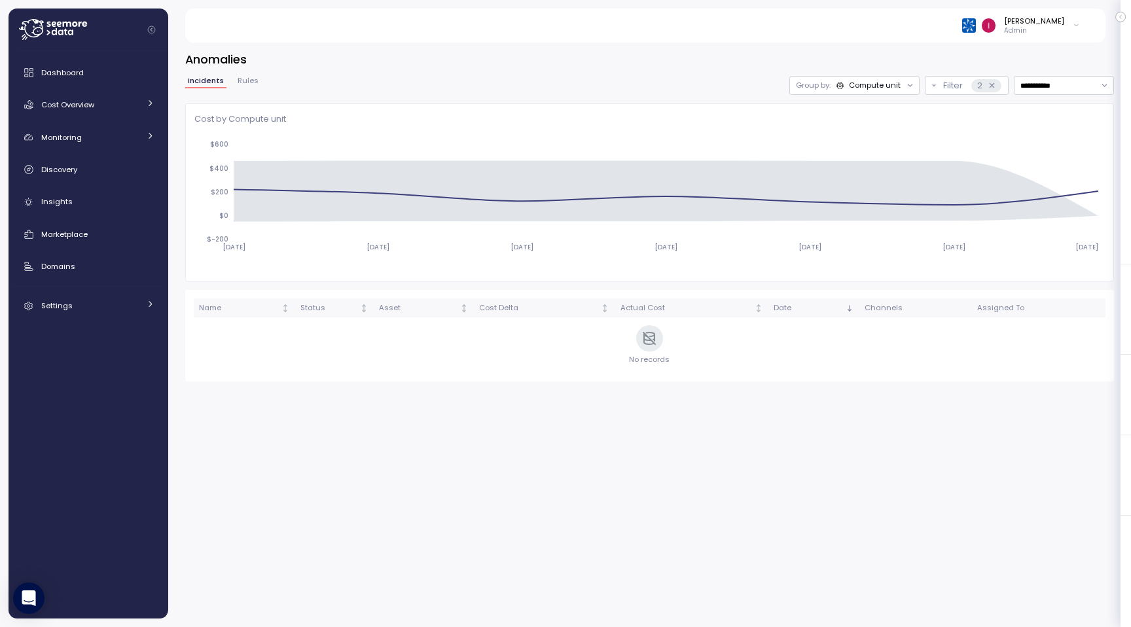
click at [246, 83] on span "Rules" at bounding box center [248, 80] width 21 height 7
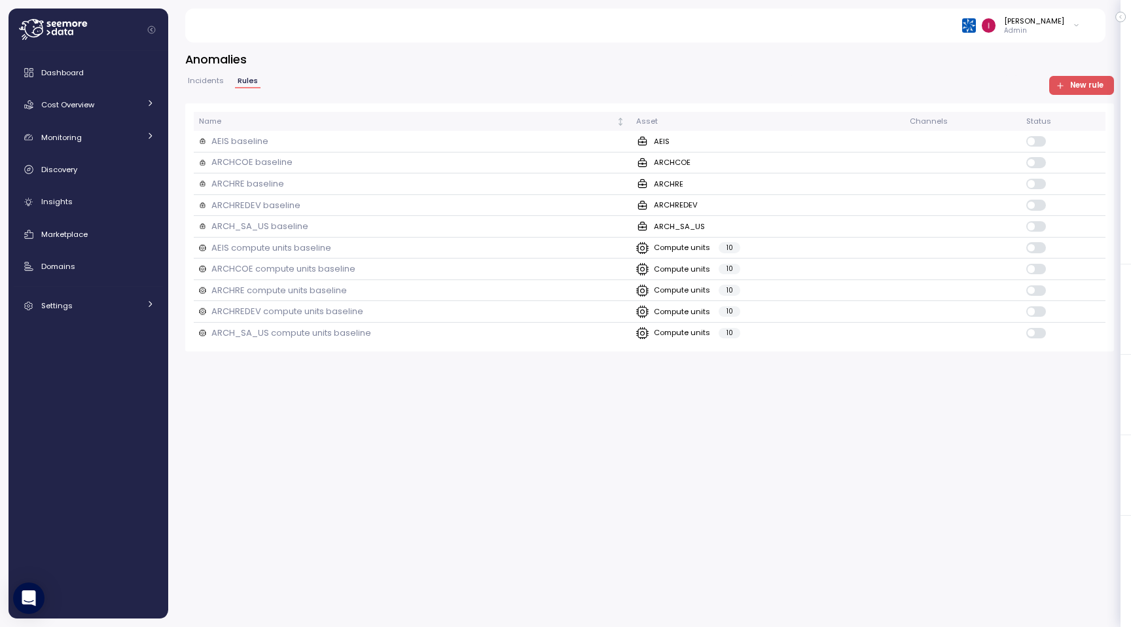
click at [200, 82] on span "Incidents" at bounding box center [206, 80] width 36 height 7
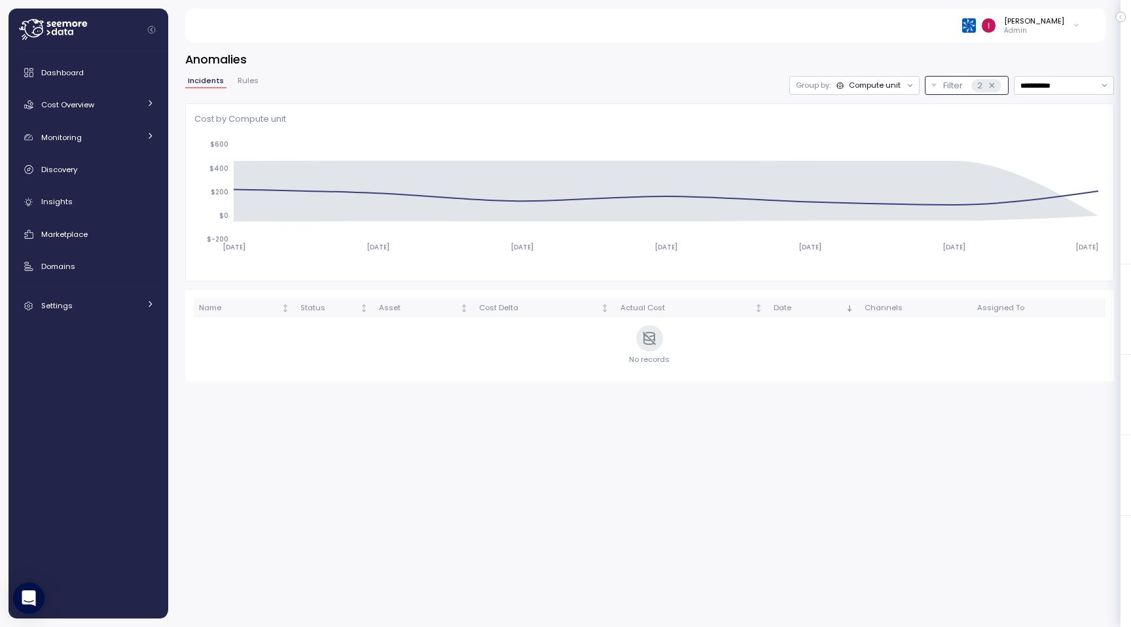
click at [989, 83] on icon at bounding box center [992, 85] width 9 height 9
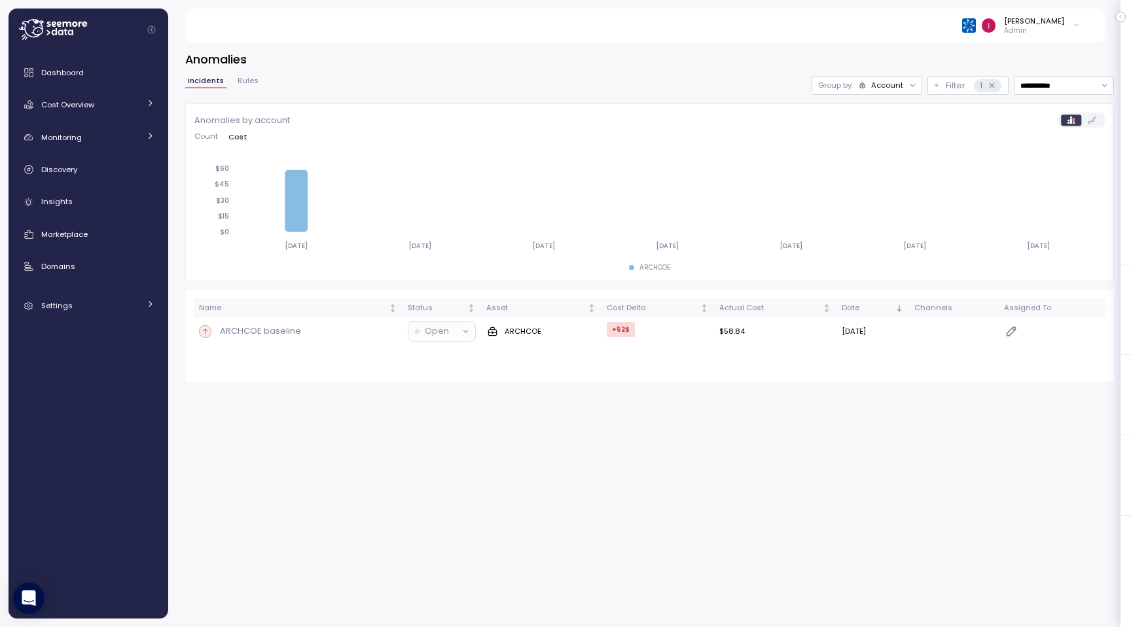
click at [205, 136] on span "Count" at bounding box center [206, 136] width 24 height 7
click at [896, 83] on div "Account" at bounding box center [887, 85] width 32 height 10
click at [1074, 81] on input "**********" at bounding box center [1064, 85] width 100 height 19
click at [1062, 189] on span "Last 30 days" at bounding box center [1045, 184] width 48 height 12
type input "**********"
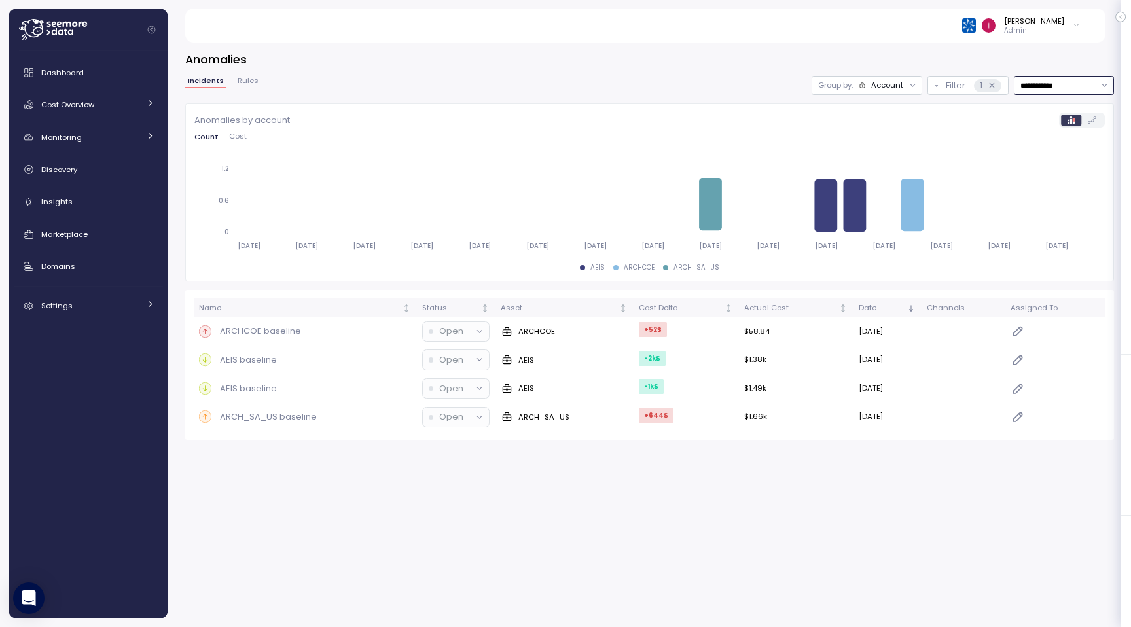
click at [888, 88] on div "Account" at bounding box center [887, 85] width 32 height 10
click at [886, 135] on p "Compute unit" at bounding box center [880, 136] width 52 height 10
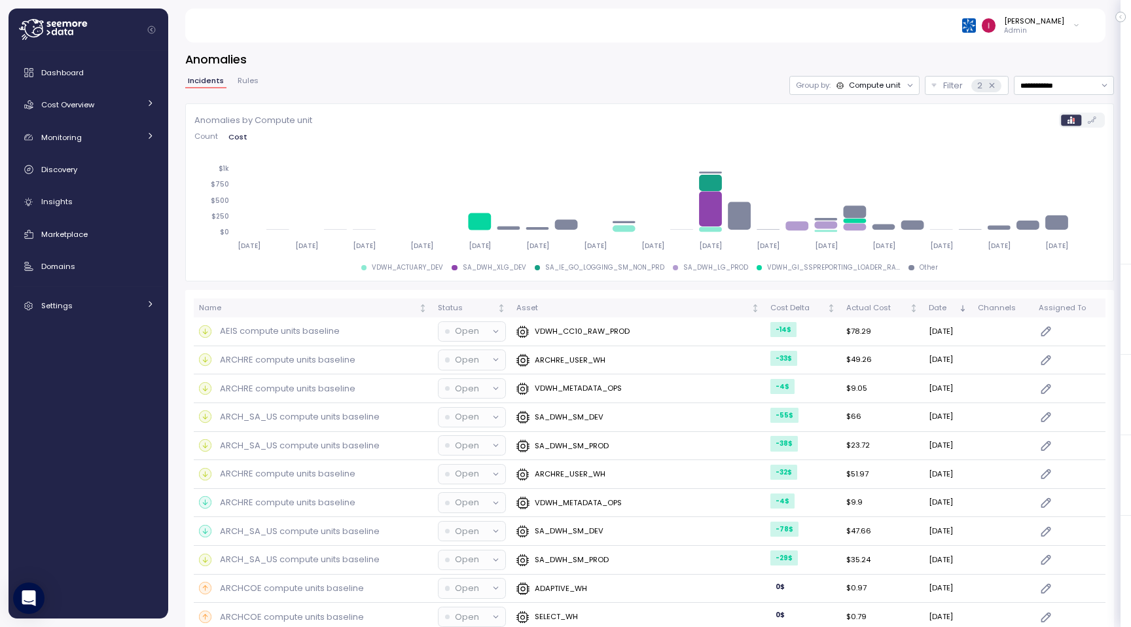
click at [198, 134] on span "Count" at bounding box center [206, 136] width 24 height 7
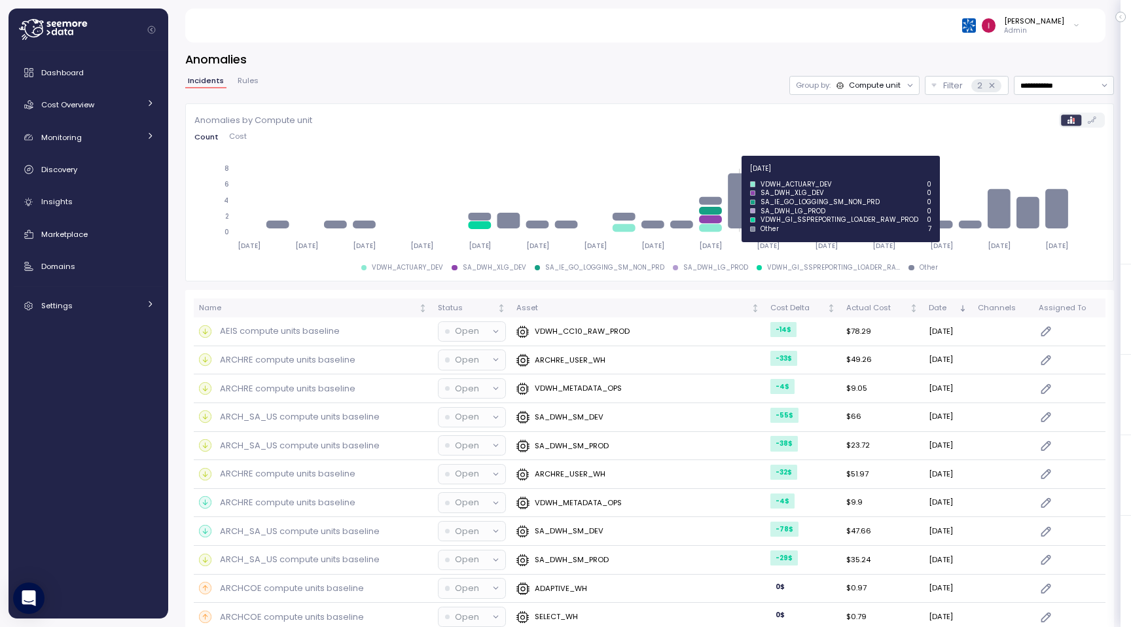
click at [743, 199] on icon at bounding box center [741, 201] width 23 height 56
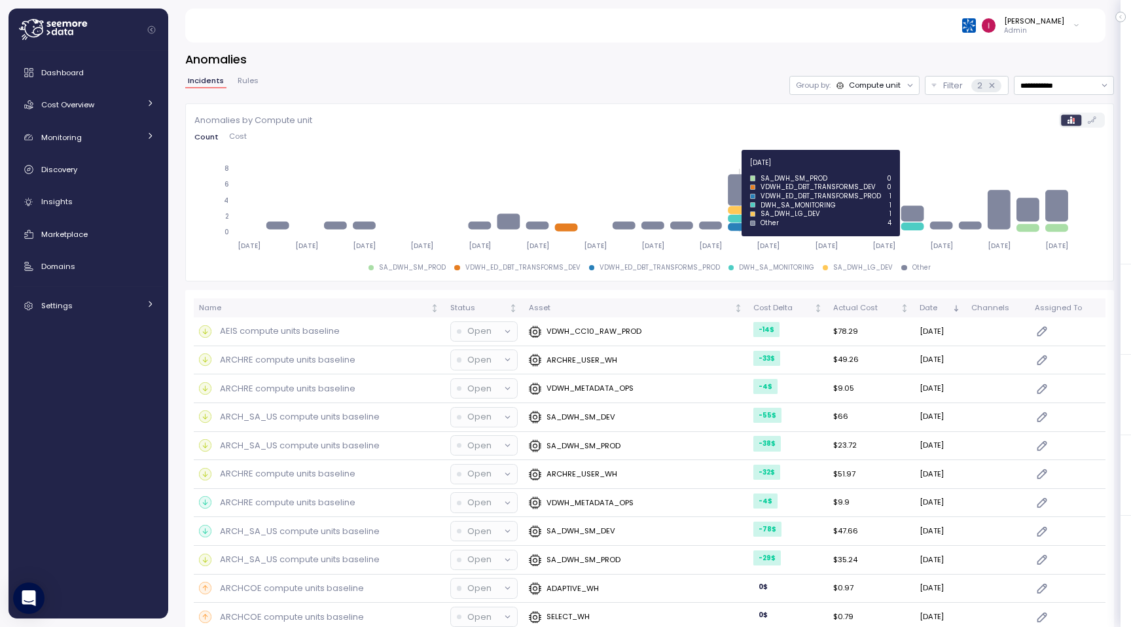
click at [742, 193] on icon at bounding box center [741, 189] width 23 height 31
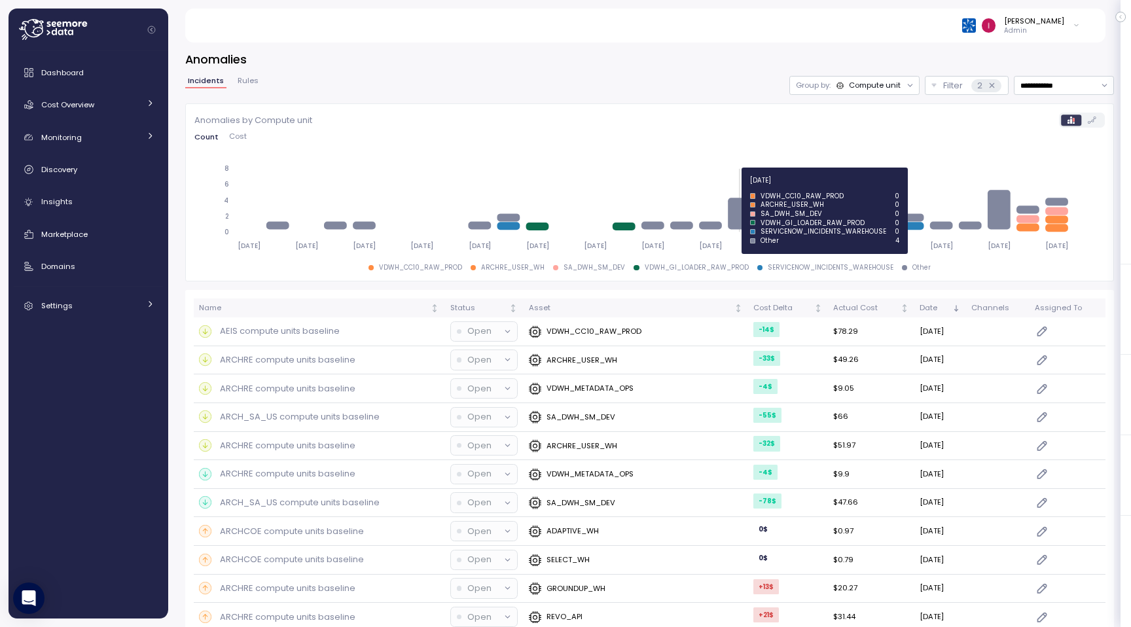
click at [737, 211] on icon at bounding box center [741, 213] width 23 height 31
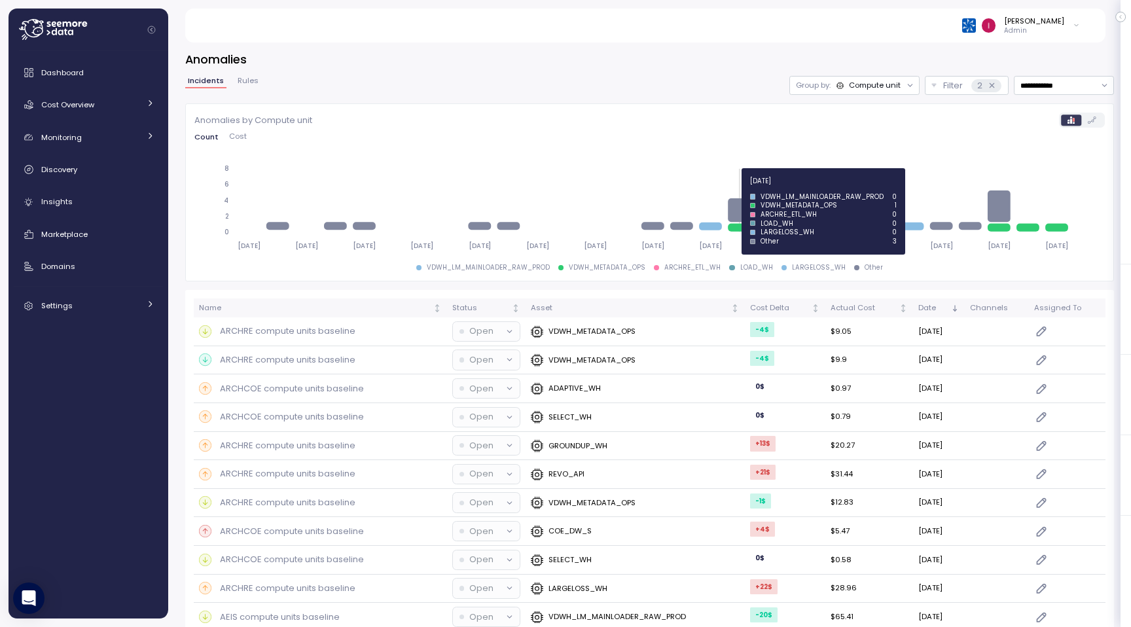
click at [743, 211] on icon at bounding box center [741, 210] width 23 height 24
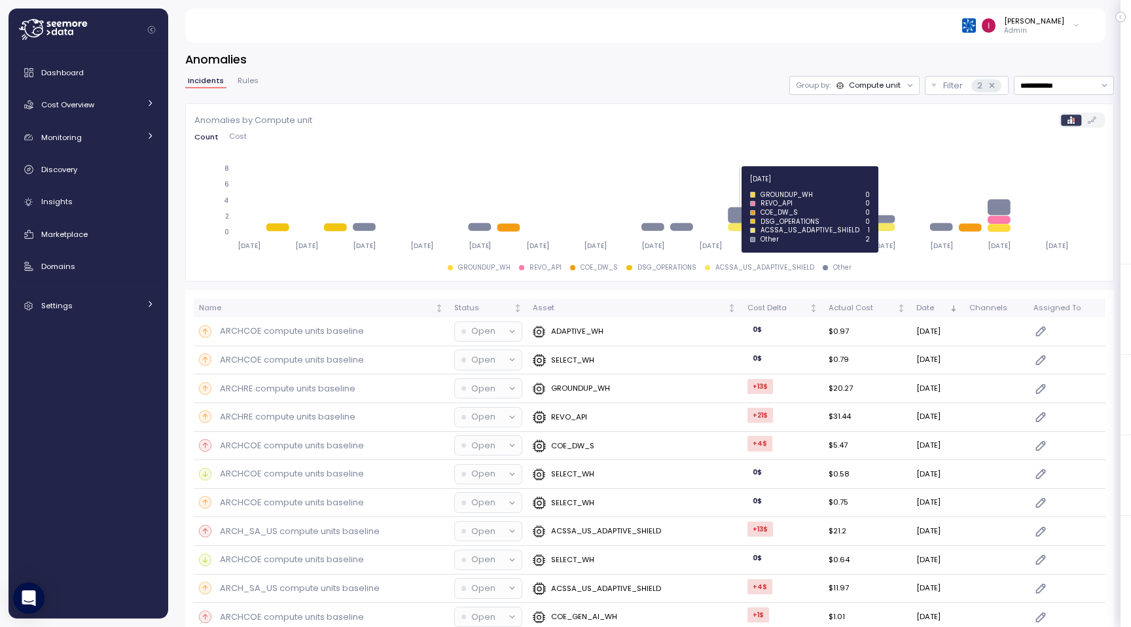
click at [735, 210] on icon at bounding box center [741, 216] width 23 height 16
